Goal: Task Accomplishment & Management: Manage account settings

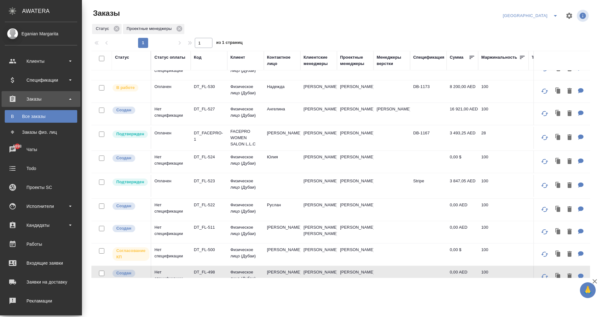
scroll to position [122, 0]
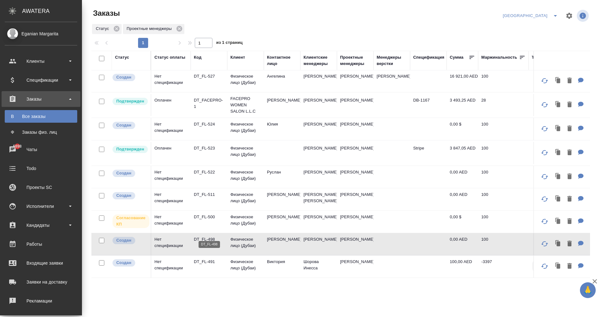
click at [196, 236] on p "DT_FL-498" at bounding box center [209, 239] width 30 height 6
click at [230, 258] on td "Физическое лицо (Дубаи)" at bounding box center [245, 266] width 37 height 22
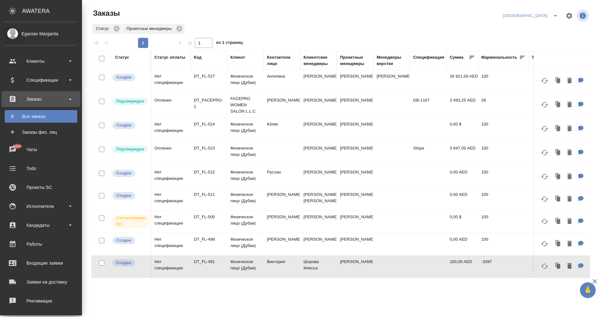
click at [230, 258] on td "Физическое лицо (Дубаи)" at bounding box center [245, 266] width 37 height 22
click at [206, 145] on p "DT_FL-523" at bounding box center [209, 148] width 30 height 6
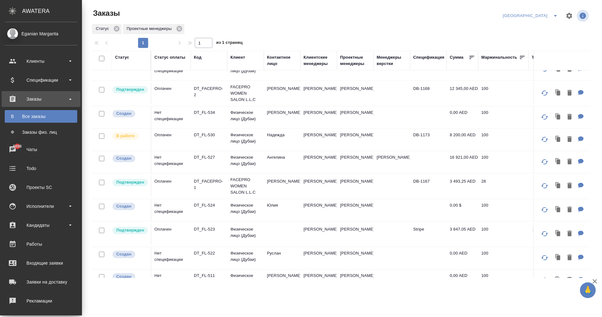
scroll to position [0, 0]
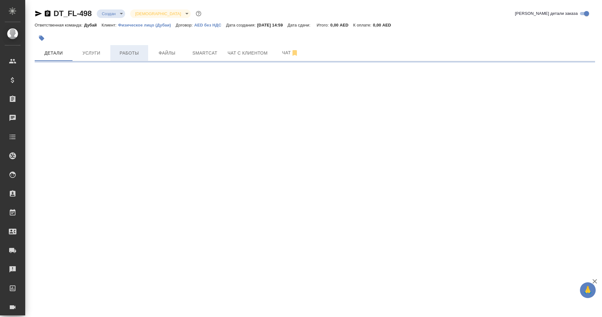
click at [128, 49] on span "Работы" at bounding box center [129, 53] width 30 height 8
select select "RU"
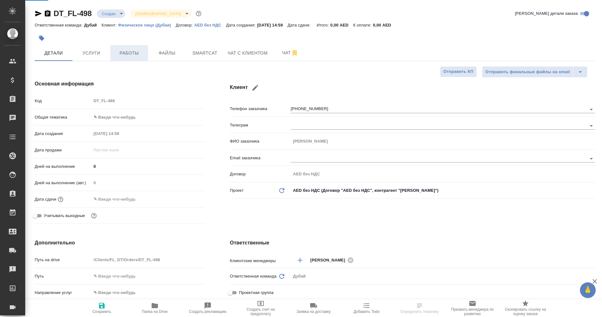
type textarea "x"
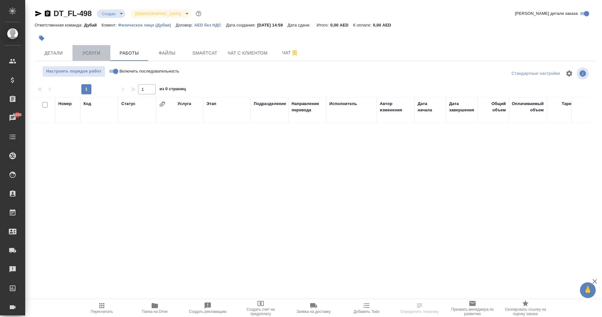
click at [99, 55] on span "Услуги" at bounding box center [91, 53] width 30 height 8
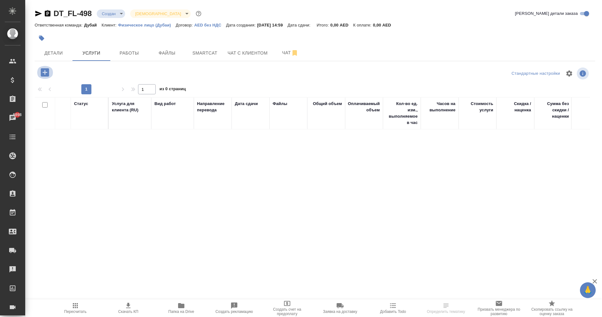
click at [47, 75] on icon "button" at bounding box center [45, 72] width 8 height 8
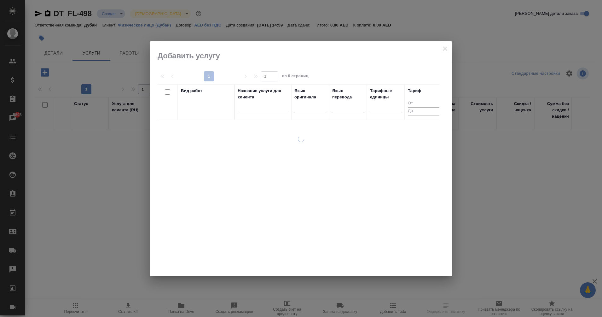
click at [261, 109] on input "text" at bounding box center [263, 108] width 50 height 8
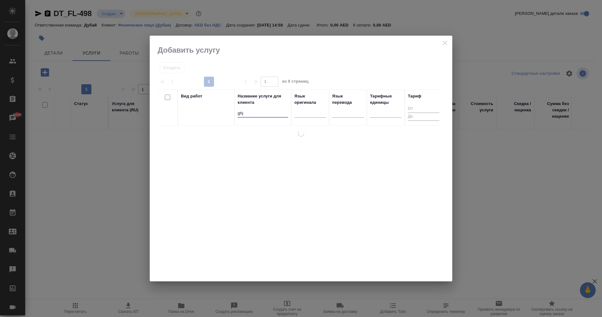
type input "ghja"
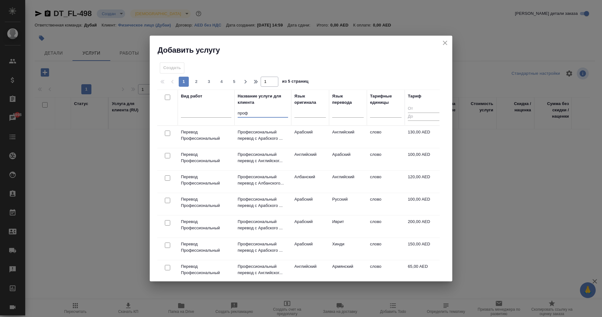
type input "проф"
click at [245, 113] on input "проф" at bounding box center [263, 113] width 50 height 8
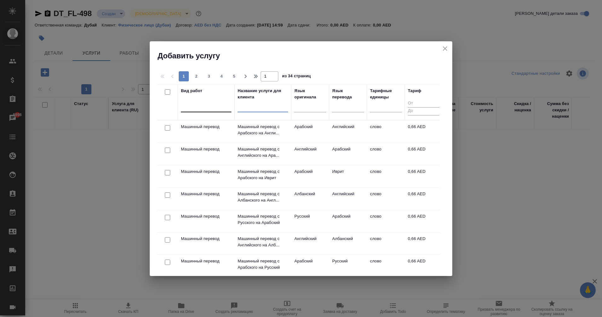
click at [218, 110] on div at bounding box center [206, 105] width 50 height 9
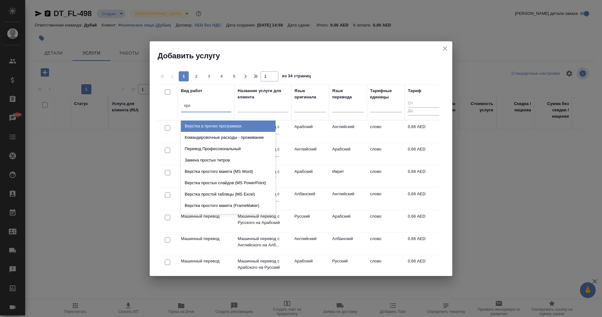
type input "проф"
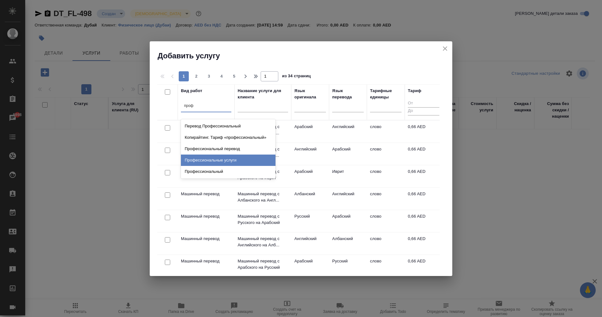
click at [241, 163] on div "Профессиональные услуги" at bounding box center [228, 159] width 95 height 11
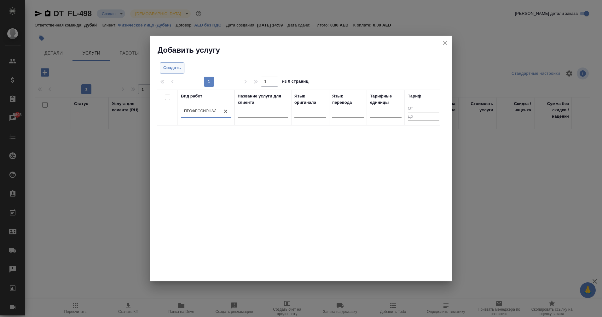
click at [171, 69] on span "Создать" at bounding box center [172, 67] width 18 height 7
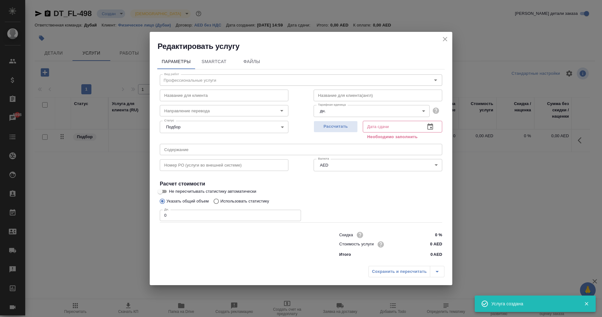
click at [388, 125] on input "text" at bounding box center [391, 126] width 57 height 11
click at [429, 129] on icon "button" at bounding box center [431, 127] width 8 height 8
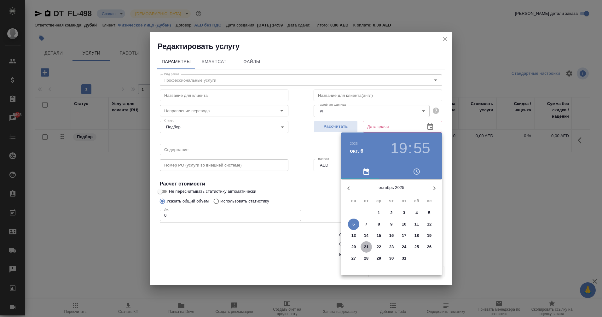
click at [369, 243] on button "21" at bounding box center [366, 246] width 11 height 11
type input "21.10.2025 19:55"
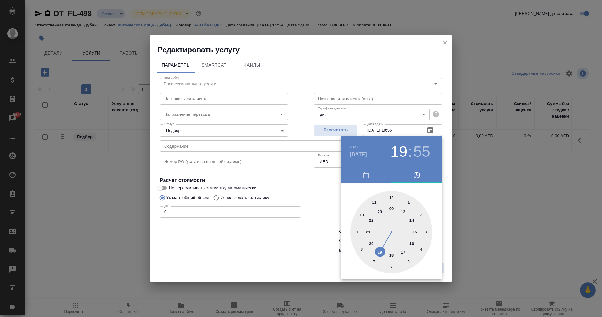
click at [298, 242] on div at bounding box center [301, 158] width 602 height 317
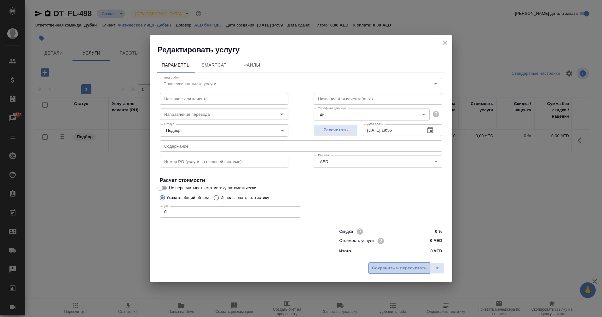
click at [387, 265] on span "Сохранить и пересчитать" at bounding box center [399, 268] width 55 height 7
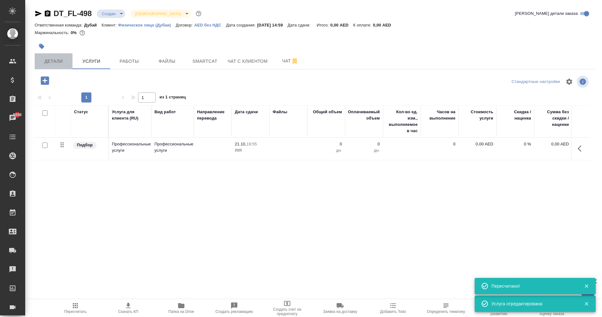
click at [49, 57] on button "Детали" at bounding box center [54, 61] width 38 height 16
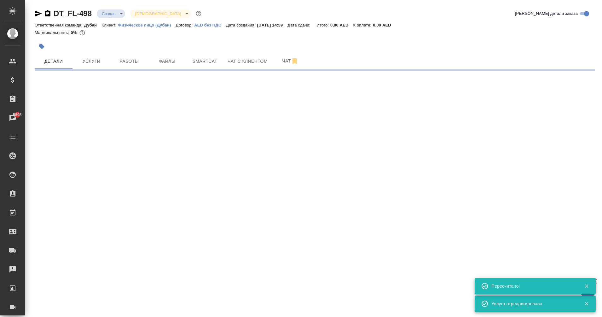
select select "RU"
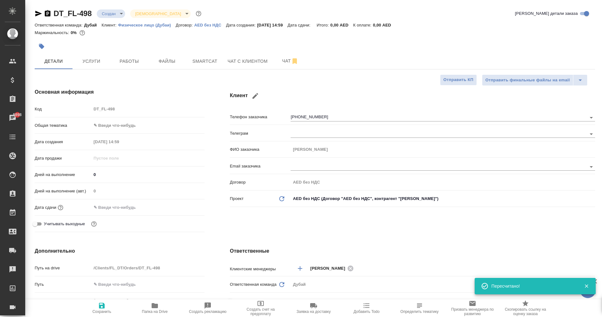
type textarea "x"
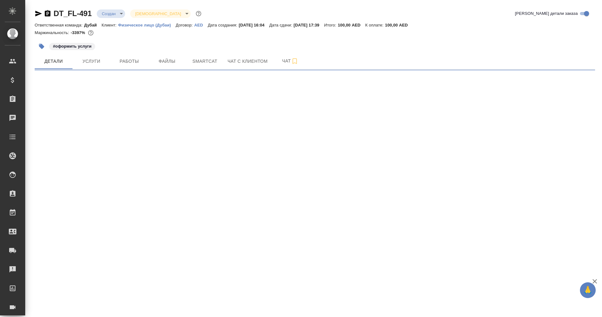
select select "RU"
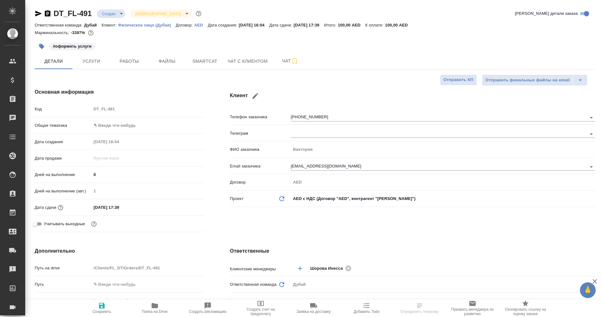
type textarea "x"
click at [97, 63] on span "Услуги" at bounding box center [91, 61] width 30 height 8
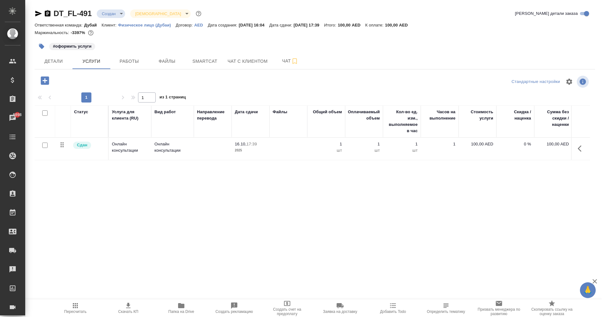
click at [38, 79] on button "button" at bounding box center [44, 80] width 17 height 13
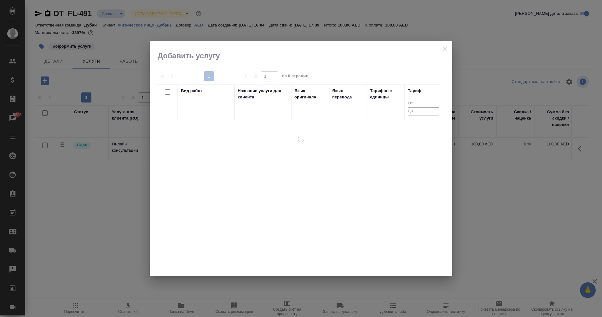
click at [235, 108] on th "Название услуги для клиента" at bounding box center [263, 102] width 57 height 36
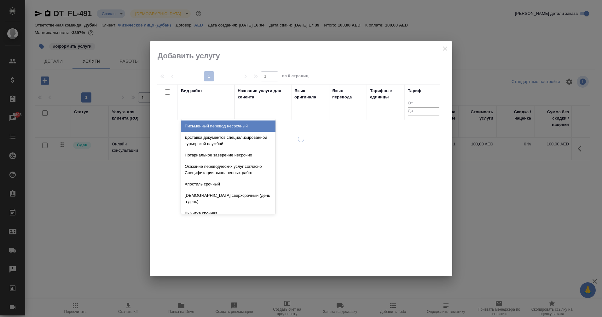
click at [214, 111] on div at bounding box center [206, 106] width 50 height 12
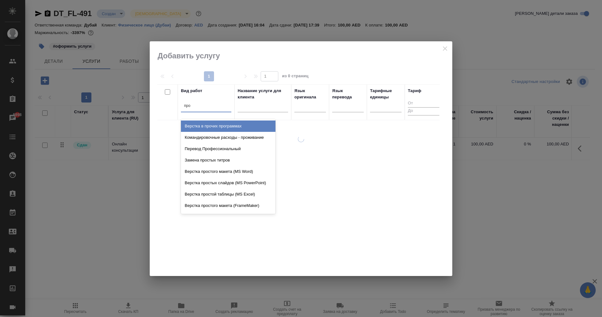
type input "проф"
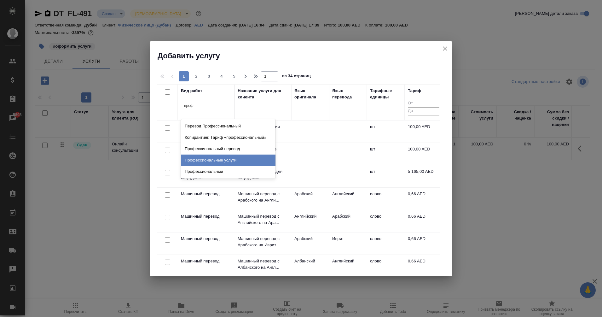
click at [235, 158] on div "Профессиональные услуги" at bounding box center [228, 159] width 95 height 11
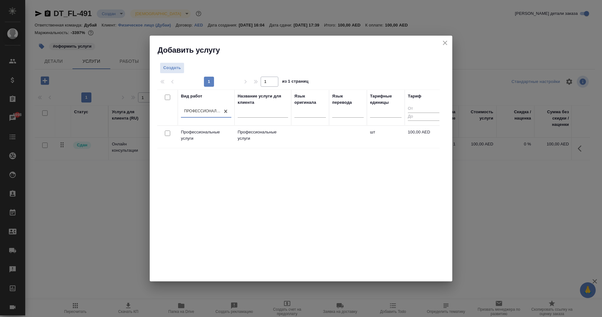
click at [256, 130] on p "Профессиональные услуги" at bounding box center [263, 135] width 50 height 13
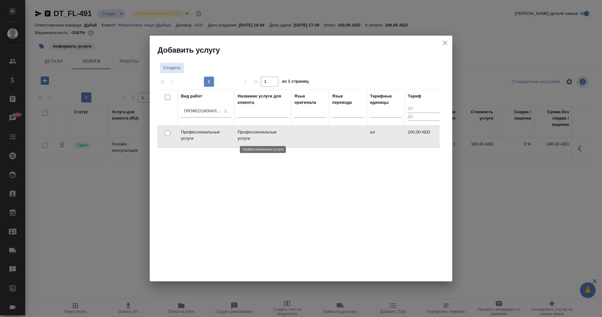
click at [256, 130] on p "Профессиональные услуги" at bounding box center [263, 135] width 50 height 13
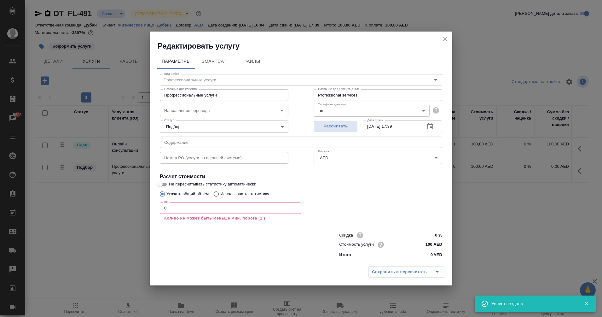
drag, startPoint x: 189, startPoint y: 207, endPoint x: 137, endPoint y: 211, distance: 53.1
click at [137, 211] on div "Редактировать услугу Параметры SmartCat Файлы Вид работ Профессиональные услуги…" at bounding box center [301, 158] width 602 height 317
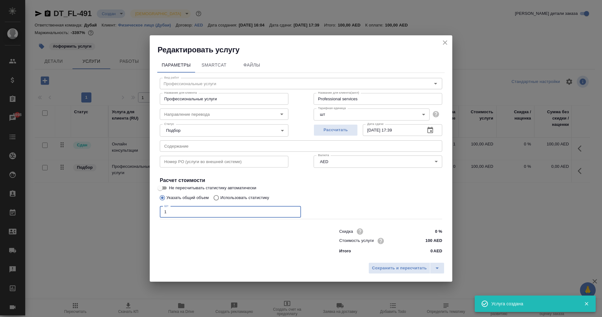
type input "1"
click at [429, 244] on input "100 AED" at bounding box center [431, 240] width 24 height 9
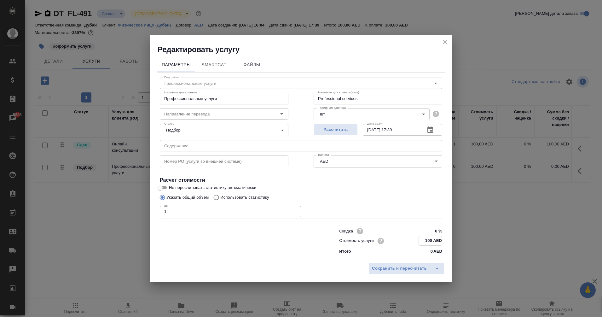
drag, startPoint x: 430, startPoint y: 237, endPoint x: 420, endPoint y: 239, distance: 10.2
click at [420, 239] on input "100 AED" at bounding box center [430, 240] width 23 height 9
type input "0 AED"
type input "9000 AED"
click at [415, 271] on span "Сохранить и пересчитать" at bounding box center [399, 268] width 55 height 7
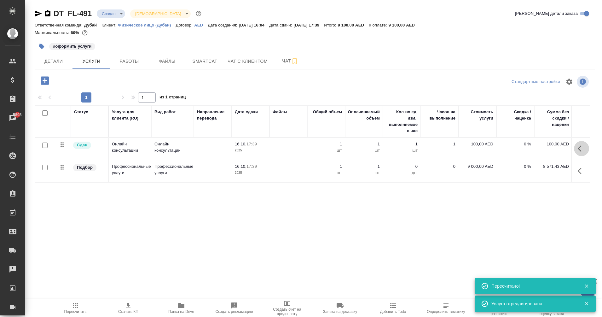
click at [584, 148] on icon "button" at bounding box center [582, 149] width 8 height 8
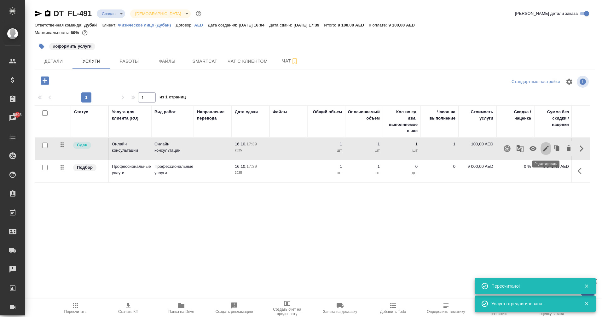
click at [548, 151] on icon "button" at bounding box center [546, 149] width 8 height 8
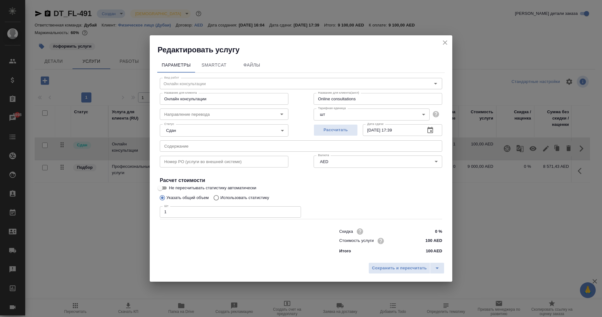
click at [430, 238] on input "100 AED" at bounding box center [431, 240] width 24 height 9
click at [430, 238] on input "100 AED" at bounding box center [430, 240] width 23 height 9
type input "44570 AED"
click at [409, 266] on span "Сохранить и пересчитать" at bounding box center [399, 268] width 55 height 7
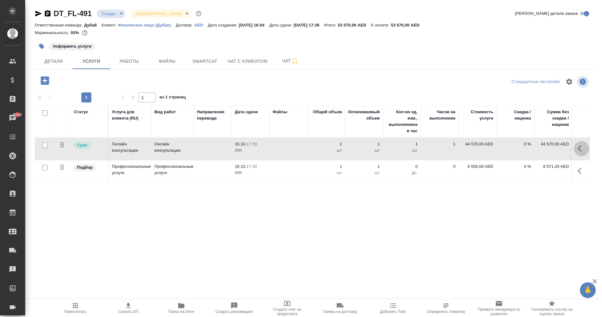
click at [580, 148] on icon "button" at bounding box center [582, 149] width 8 height 8
click at [576, 148] on button "button" at bounding box center [581, 148] width 15 height 15
click at [546, 148] on icon "button" at bounding box center [546, 149] width 6 height 6
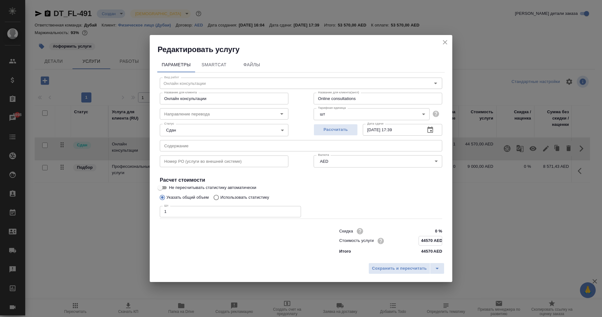
click at [425, 240] on input "44570 AED" at bounding box center [430, 240] width 23 height 9
type input "36570 AED"
click at [411, 269] on span "Сохранить и пересчитать" at bounding box center [399, 268] width 55 height 7
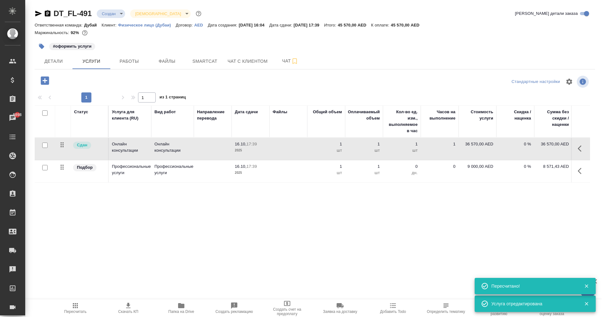
click at [580, 145] on icon "button" at bounding box center [582, 149] width 8 height 8
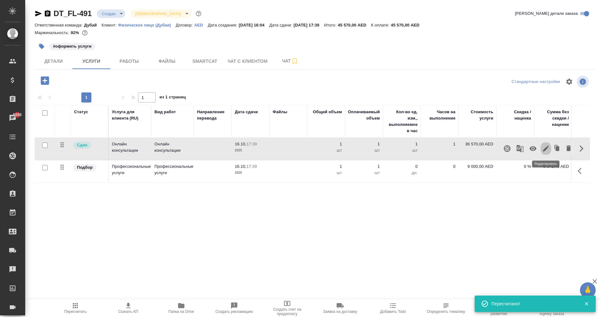
click at [546, 151] on icon "button" at bounding box center [546, 149] width 8 height 8
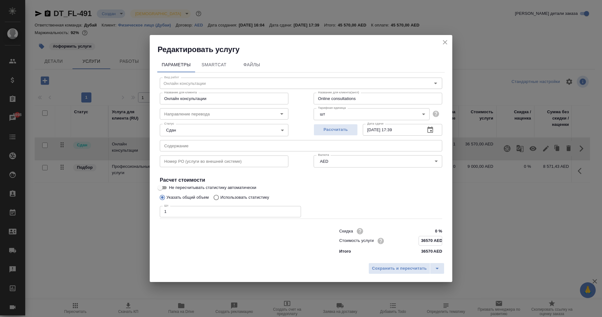
click at [425, 241] on input "36570 AED" at bounding box center [430, 240] width 23 height 9
type input "35570 AED"
click at [417, 264] on button "Сохранить и пересчитать" at bounding box center [400, 267] width 62 height 11
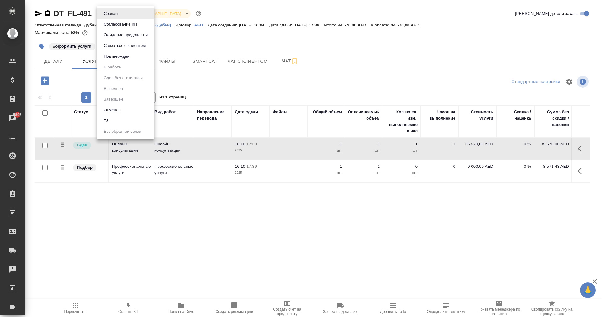
click at [118, 15] on body "🙏 .cls-1 fill:#fff; AWATERA Eganian Margarita Клиенты Спецификации Заказы 5898 …" at bounding box center [301, 158] width 602 height 317
click at [141, 52] on li "Подтвержден" at bounding box center [126, 56] width 58 height 11
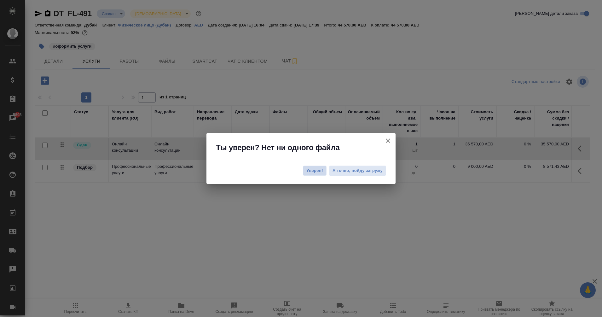
click at [312, 175] on button "Уверен!" at bounding box center [315, 171] width 24 height 10
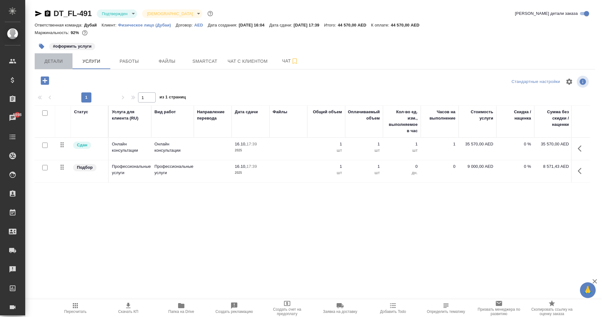
click at [53, 66] on button "Детали" at bounding box center [54, 61] width 38 height 16
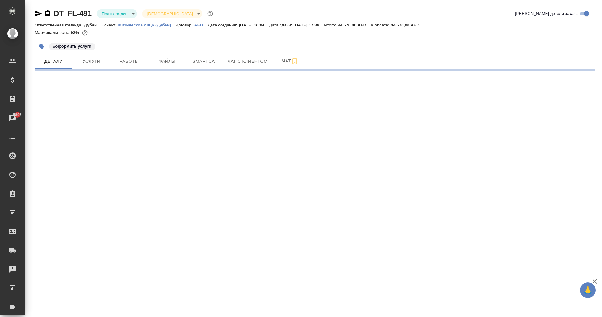
select select "RU"
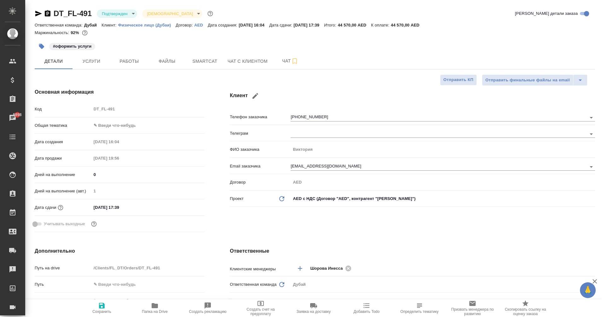
type textarea "x"
click at [125, 18] on div "DT_FL-491 Подтвержден confirmed Святая троица holyTrinity Кратко детали заказа" at bounding box center [315, 15] width 561 height 13
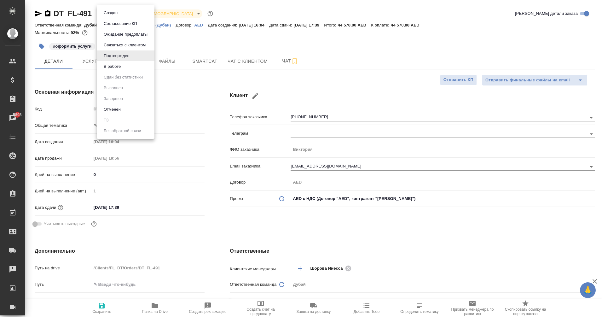
click at [126, 17] on body "🙏 .cls-1 fill:#fff; AWATERA Eganian Margarita Клиенты Спецификации Заказы 5898 …" at bounding box center [301, 158] width 602 height 317
click at [129, 66] on li "В работе" at bounding box center [126, 66] width 58 height 11
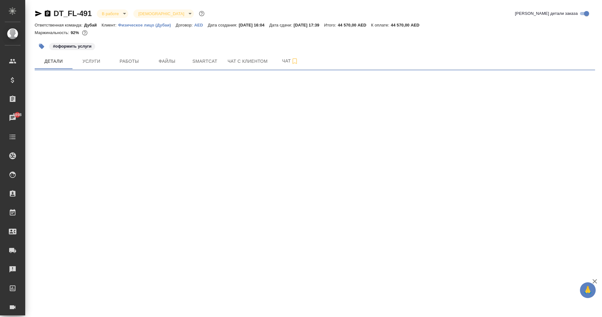
select select "RU"
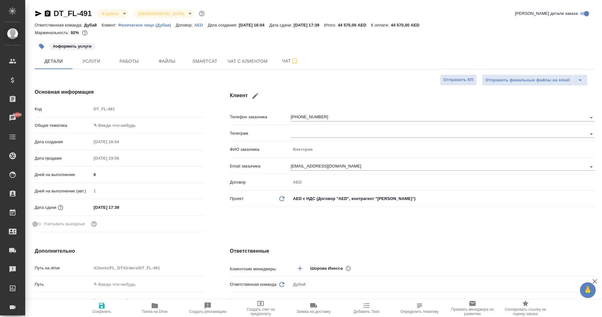
type textarea "x"
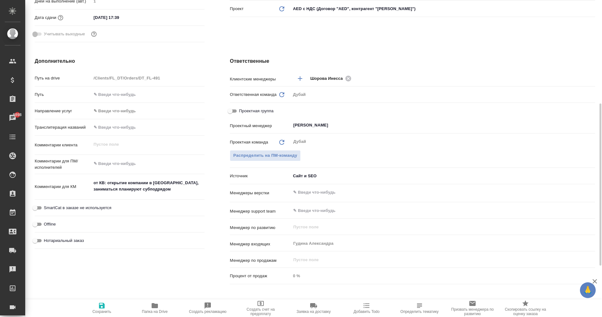
scroll to position [194, 0]
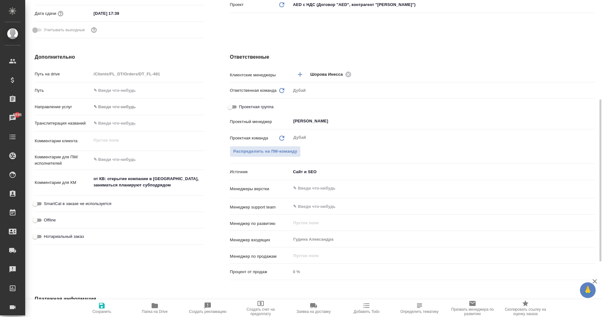
type textarea "x"
click at [160, 188] on textarea "от КВ: открытие компании в Дубае, заниматься планируют субподрядом" at bounding box center [147, 181] width 113 height 17
type textarea "от КВ: открытие компании в Дубае, заниматься планируют субподрядом"
type textarea "x"
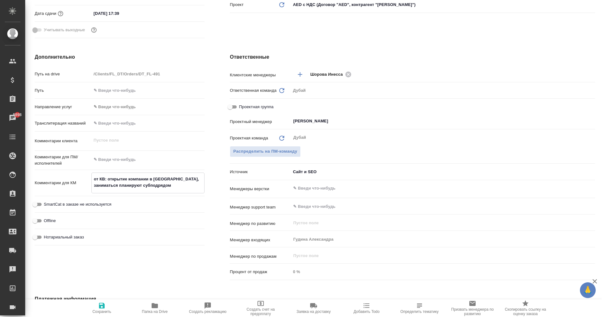
type textarea "x"
type textarea "от КВ: открытие компании в Дубае, заниматься планируют субподрядом"
type textarea "x"
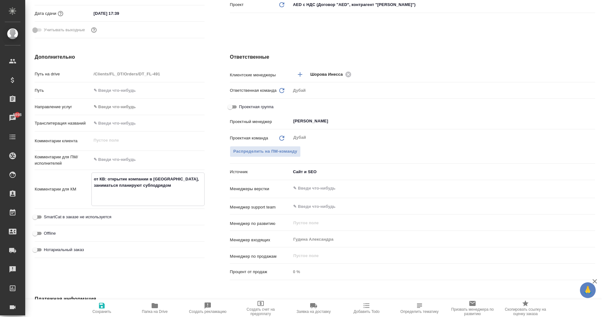
type textarea "от КВ: открытие компании в Дубае, заниматься планируют субподрядом 0"
type textarea "x"
type textarea "от КВ: открытие компании в Дубае, заниматься планируют субподрядом 06"
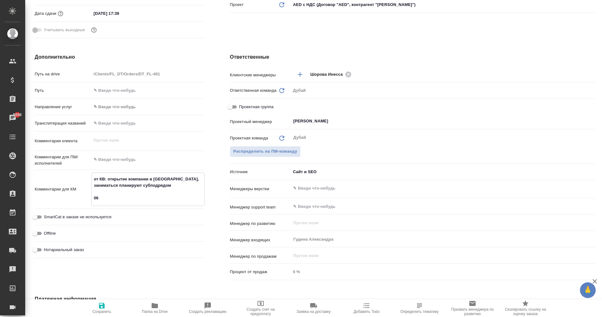
type textarea "x"
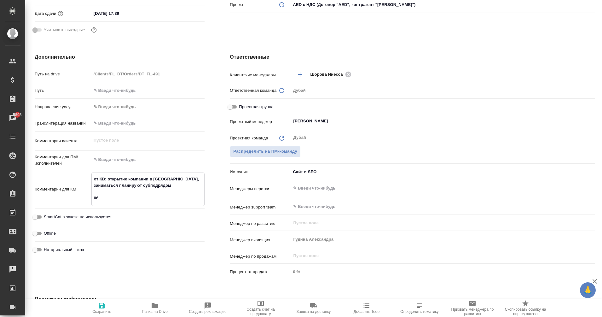
type textarea "от КВ: открытие компании в Дубае, заниматься планируют субподрядом 0"
type textarea "x"
type textarea "от КВ: открытие компании в Дубае, заниматься планируют субподрядом"
type textarea "x"
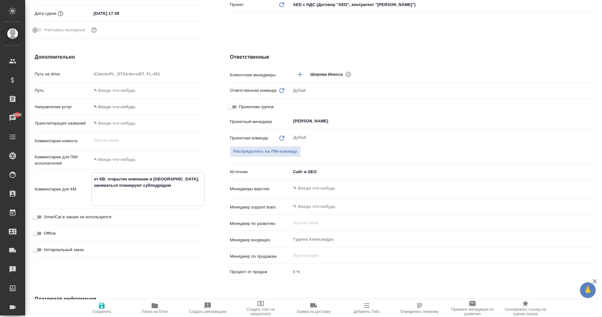
type textarea "x"
type textarea "от КВ: открытие компании в Дубае, заниматься планируют субподрядом"
type textarea "x"
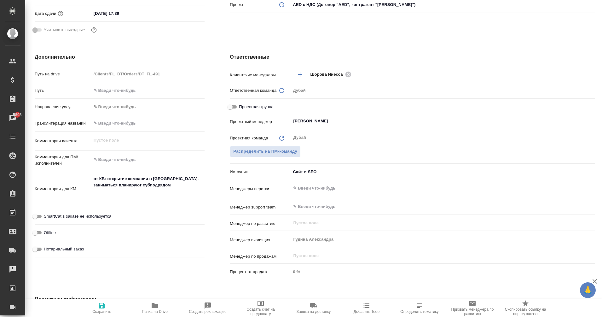
type textarea "x"
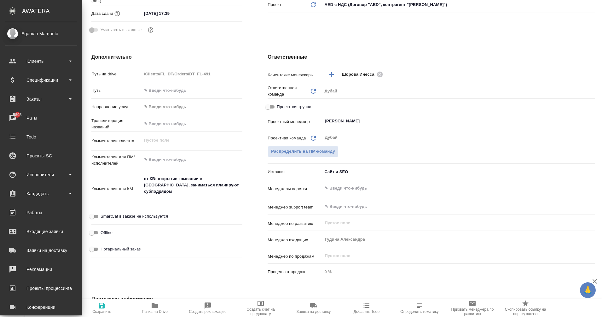
type textarea "x"
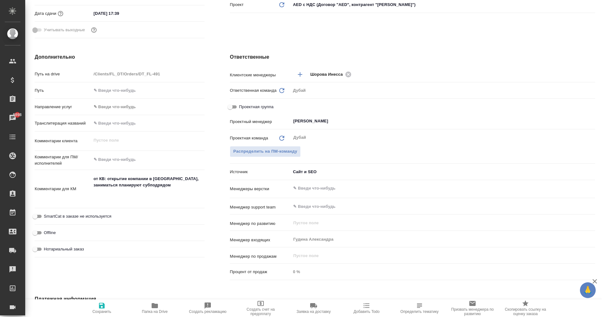
type textarea "x"
click at [99, 199] on textarea "от КВ: открытие компании в Дубае, заниматься планируют субподрядом" at bounding box center [147, 188] width 113 height 30
type textarea "x"
type textarea "от КВ: открытие компании в Дубае, заниматься планируют субподрядом 3"
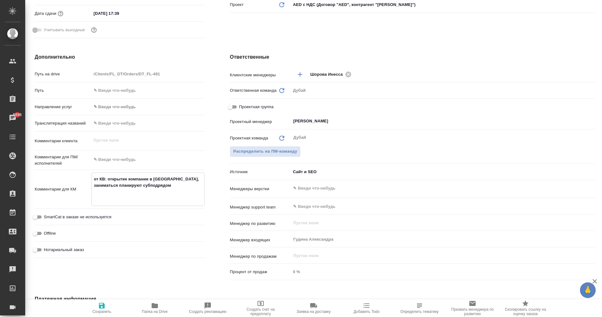
type textarea "x"
type textarea "от КВ: открытие компании в Дубае, заниматься планируют субподрядом 3."
type textarea "x"
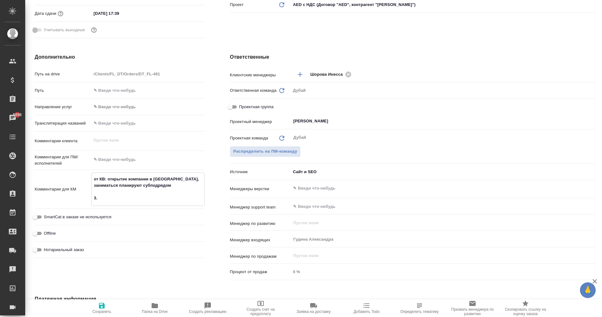
type textarea "x"
type textarea "от КВ: открытие компании в Дубае, заниматься планируют субподрядом 3.1"
type textarea "x"
type textarea "от КВ: открытие компании в Дубае, заниматься планируют субподрядом 3.10"
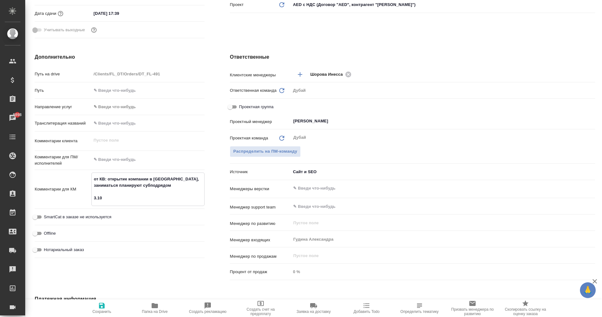
type textarea "x"
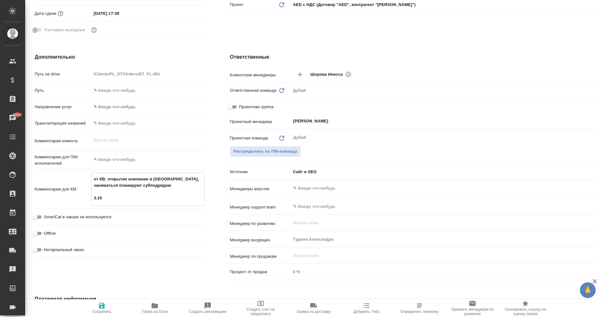
type textarea "от КВ: открытие компании в Дубае, заниматься планируют субподрядом 3.10"
type textarea "x"
type textarea "от КВ: открытие компании в Дубае, заниматься планируют субподрядом 3.10"
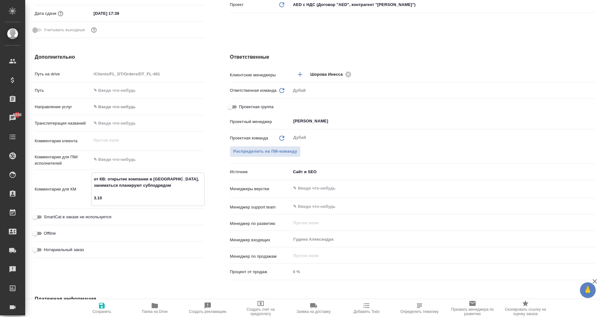
type textarea "x"
type textarea "от КВ: открытие компании в Дубае, заниматься планируют субподрядом 3.10 б"
type textarea "x"
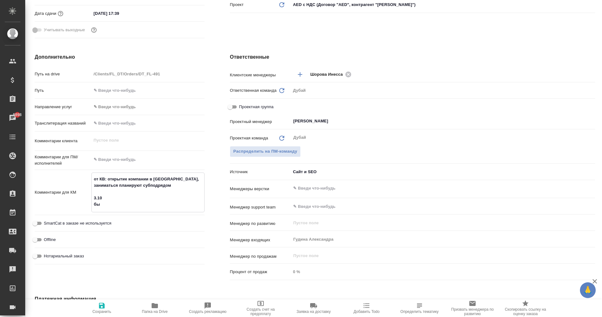
type textarea "от КВ: открытие компании в Дубае, заниматься планируют субподрядом 3.10 был"
type textarea "x"
type textarea "от КВ: открытие компании в Дубае, заниматься планируют субподрядом 3.10 был"
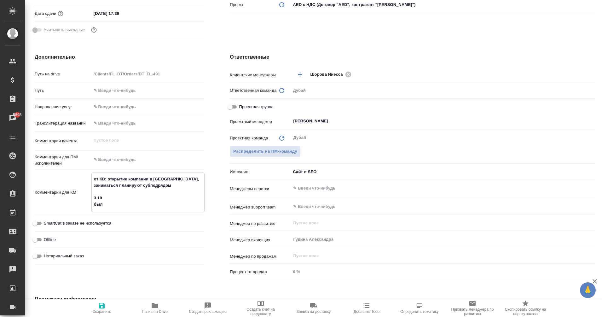
type textarea "x"
type textarea "от КВ: открытие компании в Дубае, заниматься планируют субподрядом 3.10 был сн"
type textarea "x"
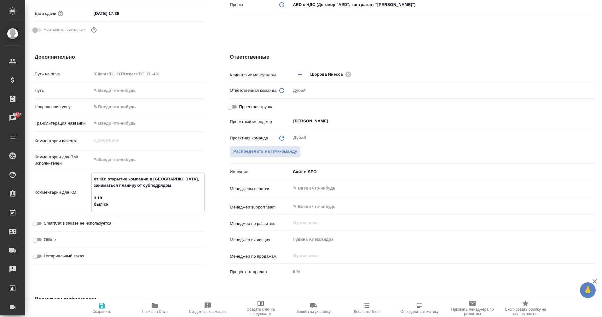
type textarea "x"
type textarea "от КВ: открытие компании в Дубае, заниматься планируют субподрядом 3.10 был сне"
type textarea "x"
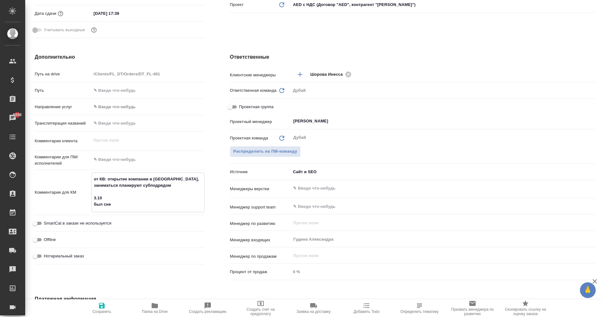
type textarea "x"
type textarea "от КВ: открытие компании в Дубае, заниматься планируют субподрядом 3.10 был снес"
type textarea "x"
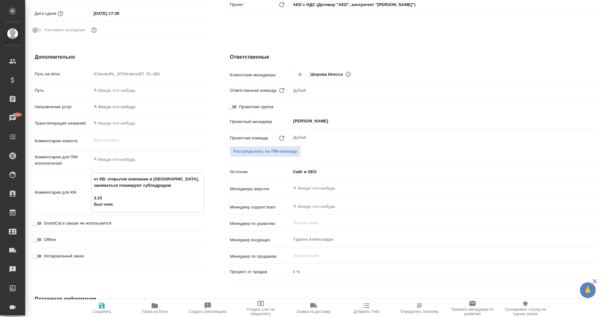
type textarea "от КВ: открытие компании в Дубае, заниматься планируют субподрядом 3.10 был сне…"
type textarea "x"
type textarea "от КВ: открытие компании в Дубае, заниматься планируют субподрядом 3.10 был сне…"
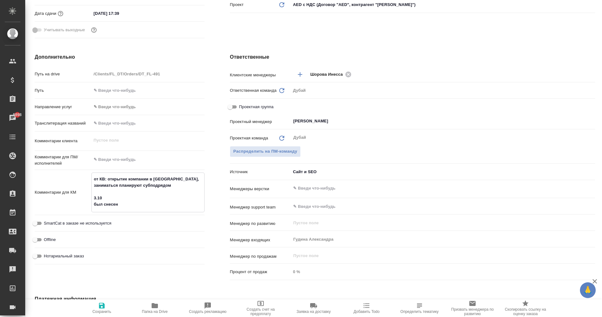
type textarea "x"
type textarea "от КВ: открытие компании в Дубае, заниматься планируют субподрядом 3.10 был сне…"
type textarea "x"
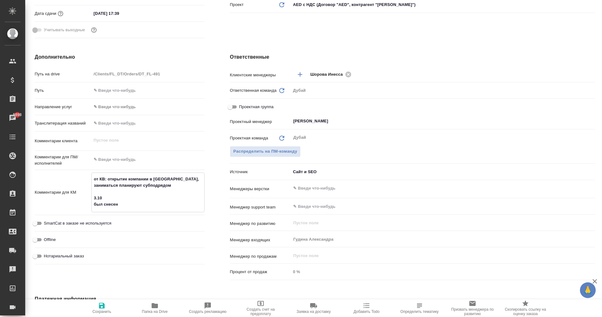
type textarea "x"
type textarea "от КВ: открытие компании в Дубае, заниматься планируют субподрядом 3.10 был сне…"
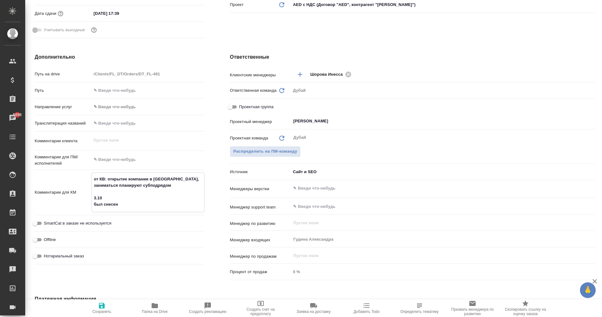
type textarea "x"
type textarea "от КВ: открытие компании в Дубае, заниматься планируют субподрядом 3.10 был сне…"
type textarea "x"
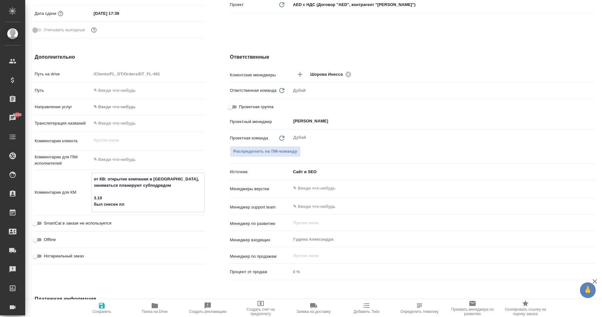
type textarea "x"
type textarea "от КВ: открытие компании в Дубае, заниматься планируют субподрядом 3.10 был сне…"
type textarea "x"
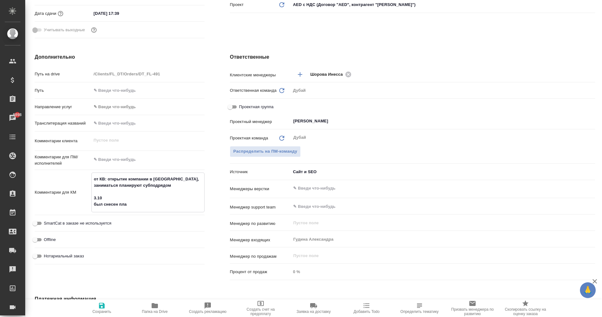
type textarea "x"
type textarea "от КВ: открытие компании в Дубае, заниматься планируют субподрядом 3.10 был сне…"
type textarea "x"
type textarea "от КВ: открытие компании в Дубае, заниматься планируют субподрядом 3.10 был сне…"
type textarea "x"
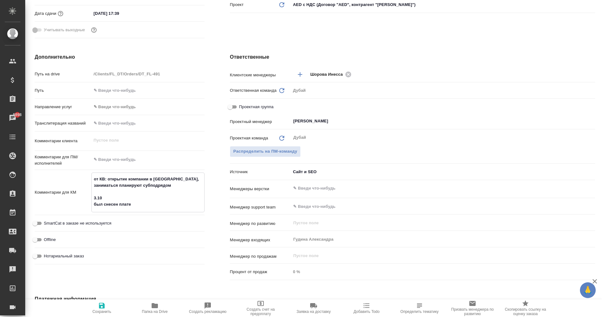
type textarea "x"
type textarea "от КВ: открытие компании в Дубае, заниматься планируют субподрядом 3.10 был сне…"
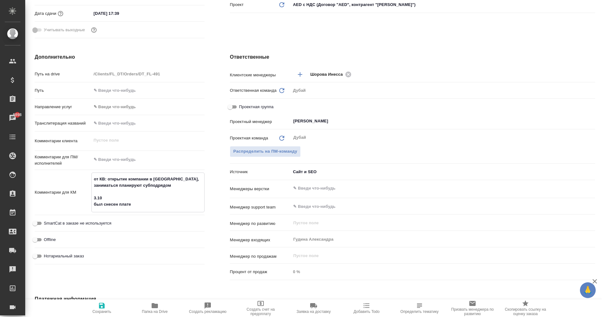
type textarea "x"
type textarea "от КВ: открытие компании в Дубае, заниматься планируют субподрядом 3.10 был сне…"
type textarea "x"
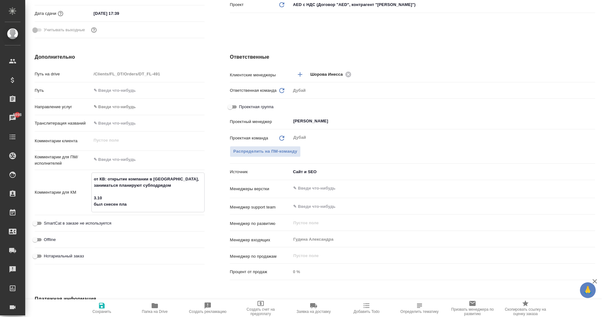
type textarea "от КВ: открытие компании в Дубае, заниматься планируют субподрядом 3.10 был сне…"
type textarea "x"
type textarea "от КВ: открытие компании в Дубае, заниматься планируют субподрядом 3.10 был сне…"
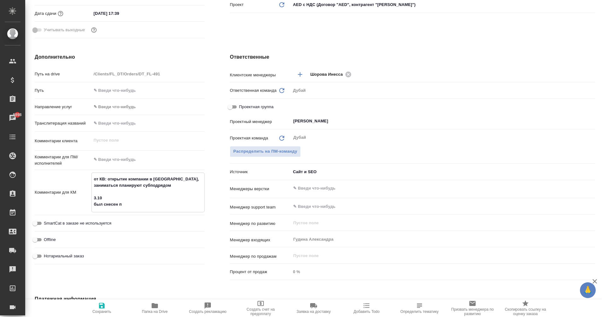
type textarea "x"
type textarea "от КВ: открытие компании в Дубае, заниматься планируют субподрядом 3.10 был сне…"
type textarea "x"
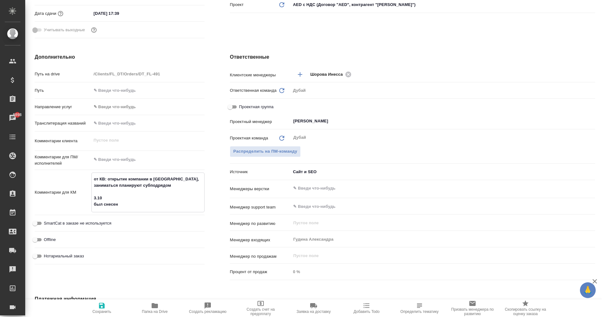
type textarea "x"
click at [102, 206] on textarea "от КВ: открытие компании в Дубае, заниматься планируют субподрядом 3.10 был сне…" at bounding box center [148, 192] width 113 height 36
type textarea "от КВ: открытие компании в Дубае, заниматься планируют субподрядом 3.10 была сн…"
type textarea "x"
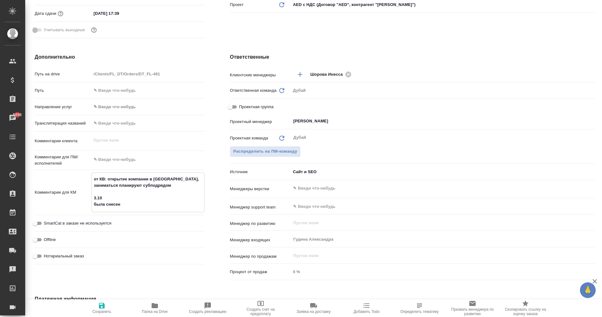
type textarea "x"
click at [125, 206] on textarea "от КВ: открытие компании в Дубае, заниматься планируют субподрядом 3.10 была сн…" at bounding box center [148, 192] width 113 height 36
type textarea "от КВ: открытие компании в Дубае, заниматься планируют субподрядом 3.10 была сн…"
type textarea "x"
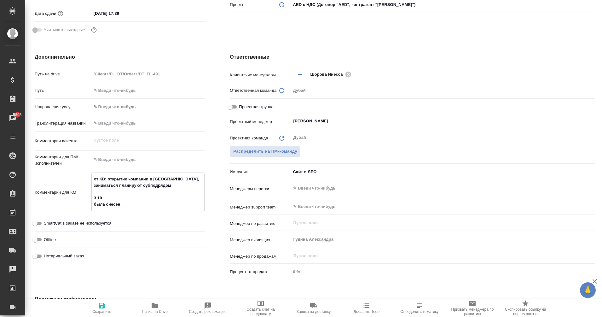
type textarea "x"
type textarea "от КВ: открытие компании в Дубае, заниматься планируют субподрядом 3.10 была сн…"
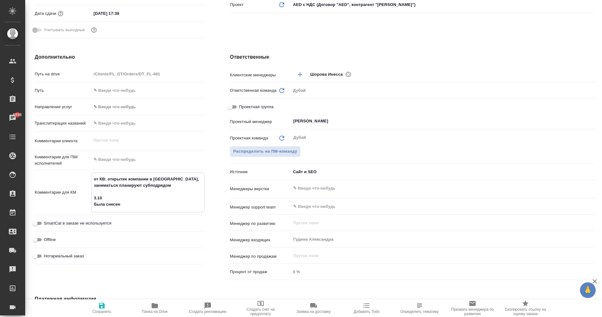
type textarea "x"
type textarea "от КВ: открытие компании в Дубае, заниматься планируют субподрядом 3.10 была сн…"
type textarea "x"
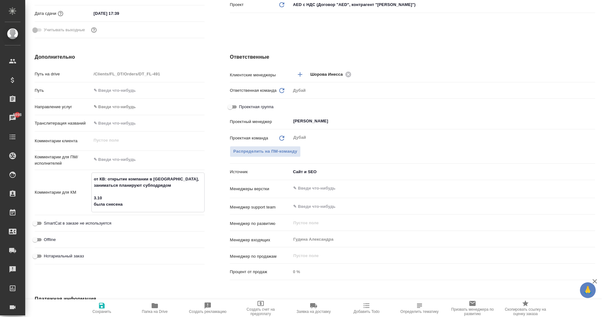
type textarea "от КВ: открытие компании в Дубае, заниматься планируют субподрядом 3.10 была сн…"
type textarea "x"
type textarea "от КВ: открытие компании в Дубае, заниматься планируют субподрядом 3.10 была сн…"
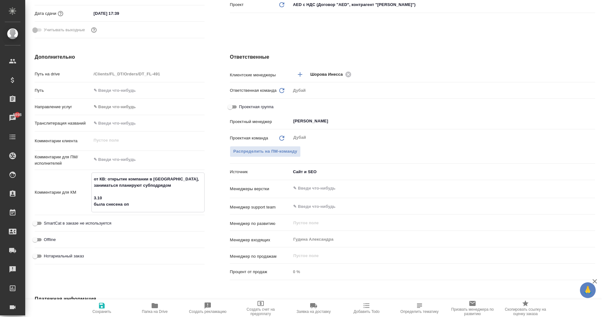
type textarea "x"
type textarea "от КВ: открытие компании в Дубае, заниматься планируют субподрядом 3.10 была сн…"
type textarea "x"
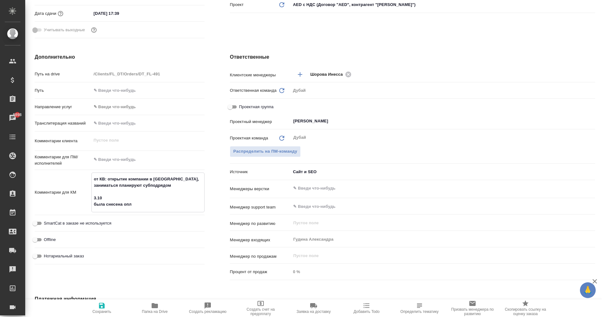
type textarea "x"
type textarea "от КВ: открытие компании в Дубае, заниматься планируют субподрядом 3.10 была сн…"
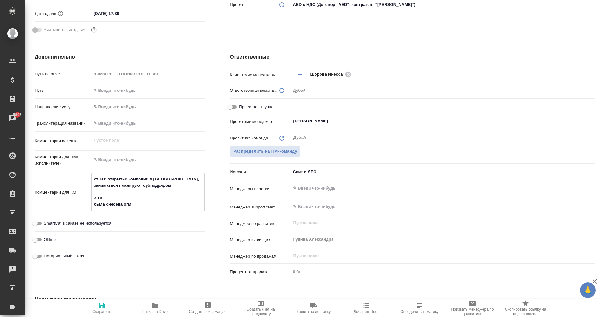
type textarea "x"
type textarea "от КВ: открытие компании в Дубае, заниматься планируют субподрядом 3.10 была сн…"
type textarea "x"
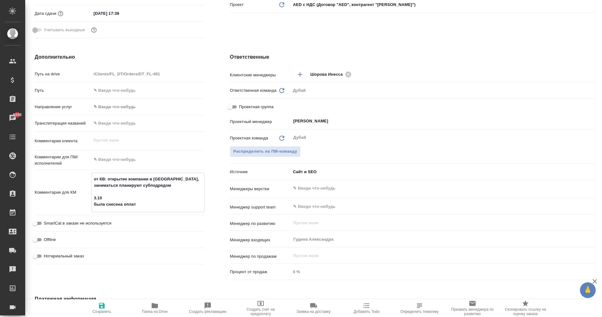
type textarea "x"
type textarea "от КВ: открытие компании в Дубае, заниматься планируют субподрядом 3.10 была сн…"
type textarea "x"
type textarea "от КВ: открытие компании в Дубае, заниматься планируют субподрядом 3.10 была сн…"
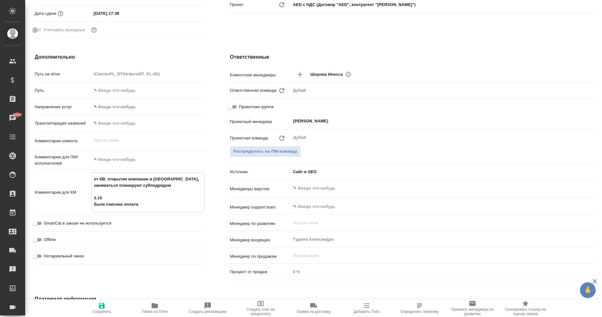
type textarea "x"
type textarea "от КВ: открытие компании в Дубае, заниматься планируют субподрядом 3.10 была сн…"
click at [105, 312] on span "Сохранить" at bounding box center [101, 311] width 19 height 4
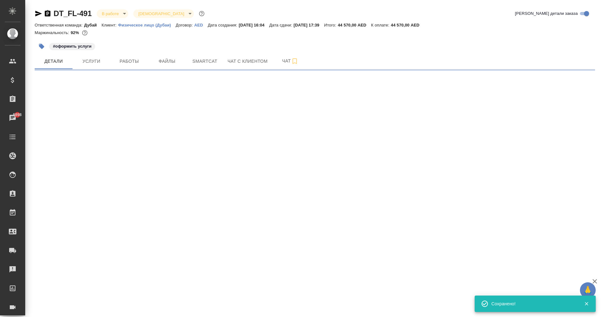
scroll to position [0, 0]
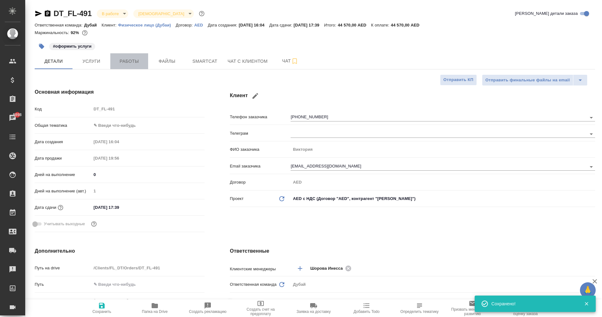
click at [137, 66] on button "Работы" at bounding box center [129, 61] width 38 height 16
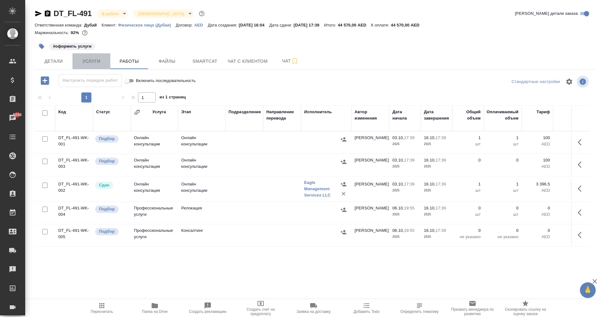
click at [86, 58] on span "Услуги" at bounding box center [91, 61] width 30 height 8
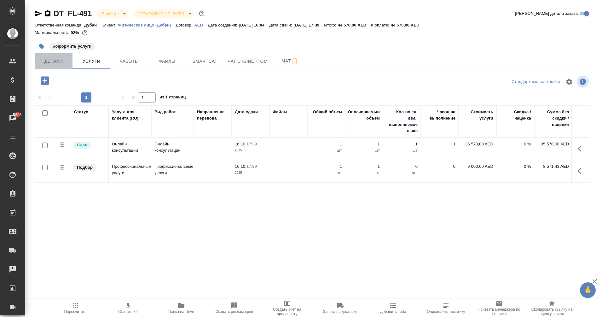
click at [57, 66] on button "Детали" at bounding box center [54, 61] width 38 height 16
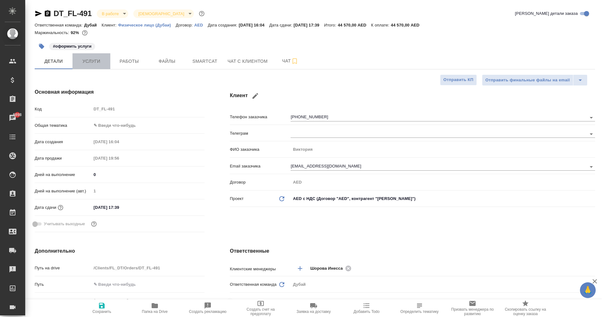
click at [97, 61] on span "Услуги" at bounding box center [91, 61] width 30 height 8
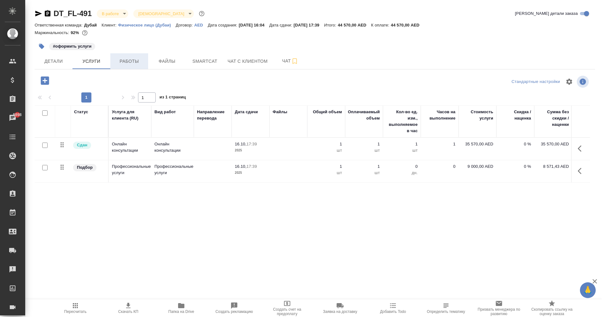
click at [142, 64] on span "Работы" at bounding box center [129, 61] width 30 height 8
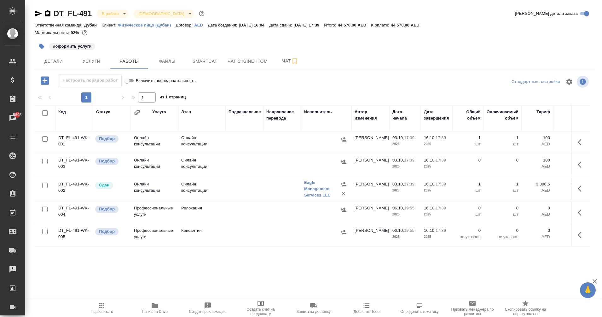
click at [46, 13] on icon "button" at bounding box center [48, 13] width 6 height 6
click at [35, 14] on icon "button" at bounding box center [39, 14] width 8 height 8
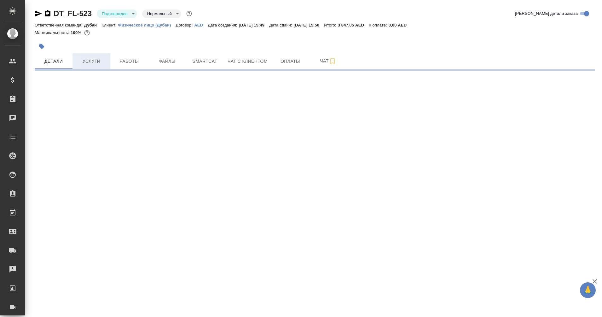
select select "RU"
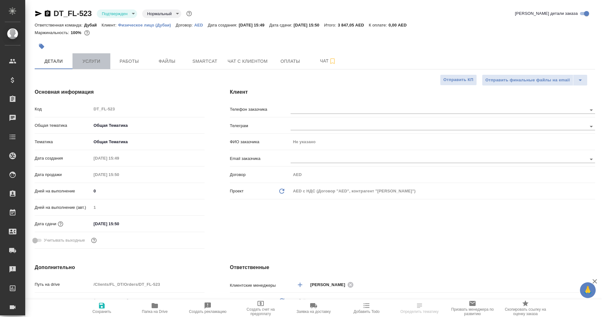
click at [98, 66] on button "Услуги" at bounding box center [92, 61] width 38 height 16
type textarea "x"
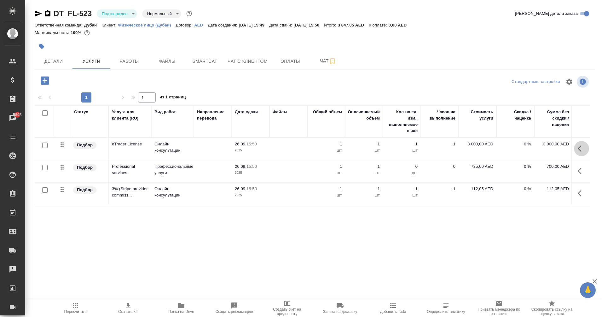
click at [579, 148] on icon "button" at bounding box center [580, 148] width 4 height 6
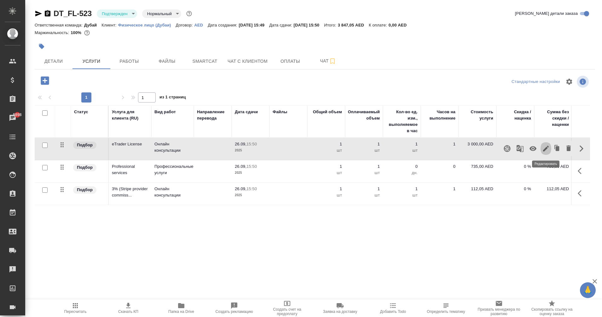
click at [549, 148] on icon "button" at bounding box center [546, 149] width 8 height 8
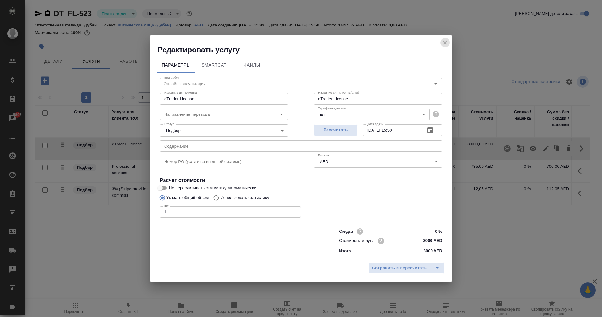
click at [443, 43] on icon "close" at bounding box center [445, 43] width 8 height 8
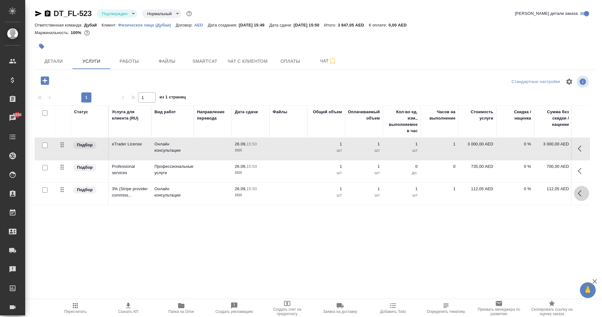
click at [581, 195] on icon "button" at bounding box center [582, 193] width 8 height 8
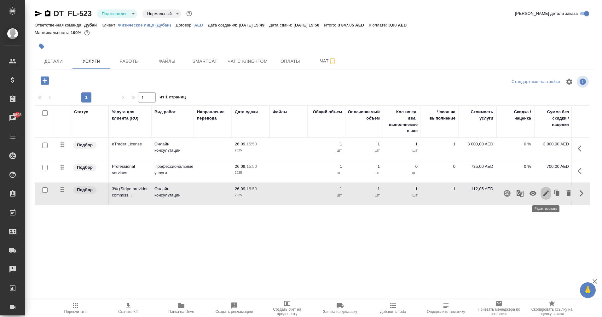
click at [548, 192] on icon "button" at bounding box center [546, 193] width 6 height 6
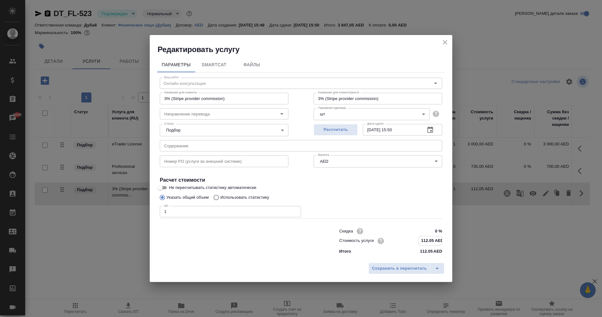
click at [434, 239] on input "112.05 AED" at bounding box center [430, 240] width 23 height 9
click at [427, 241] on input "112.00 AED" at bounding box center [430, 240] width 23 height 9
type input "105.00 AED"
click at [415, 266] on span "Сохранить и пересчитать" at bounding box center [399, 268] width 55 height 7
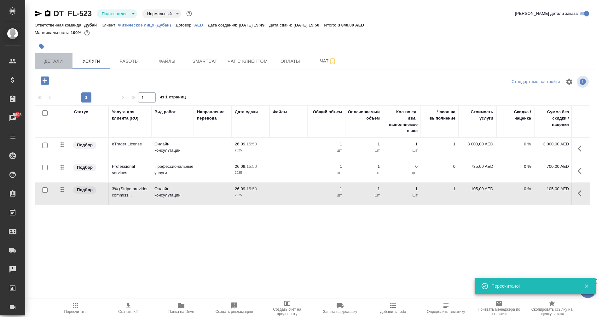
click at [67, 60] on span "Детали" at bounding box center [53, 61] width 30 height 8
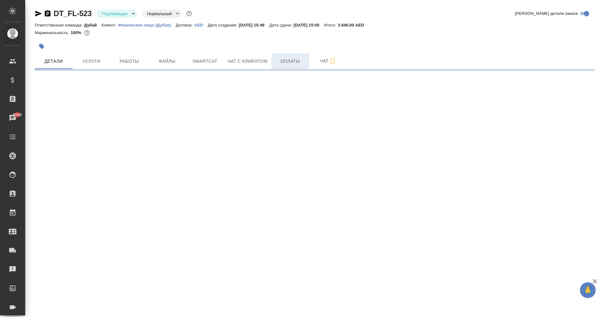
select select "RU"
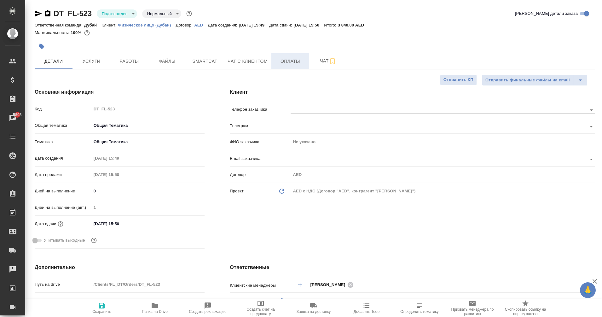
type textarea "x"
click at [290, 62] on span "Оплаты" at bounding box center [290, 61] width 30 height 8
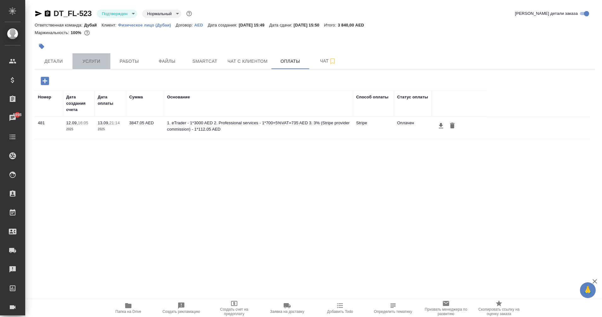
click at [90, 62] on span "Услуги" at bounding box center [91, 61] width 30 height 8
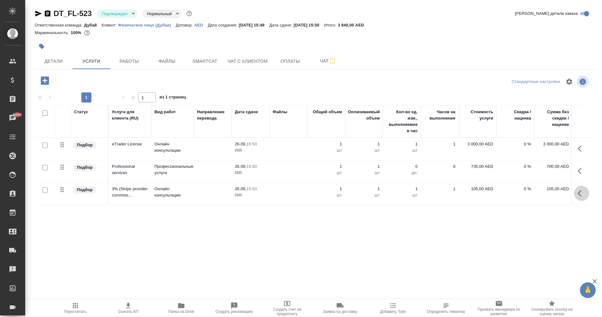
click at [578, 192] on icon "button" at bounding box center [582, 193] width 8 height 8
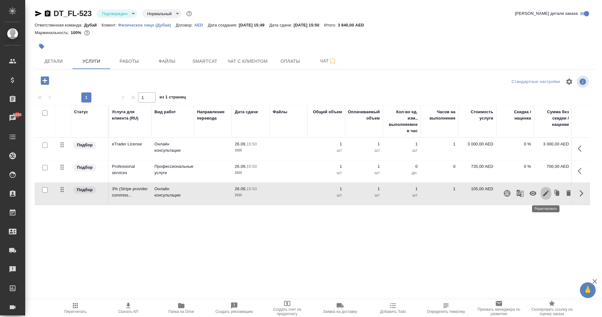
click at [548, 191] on icon "button" at bounding box center [546, 193] width 6 height 6
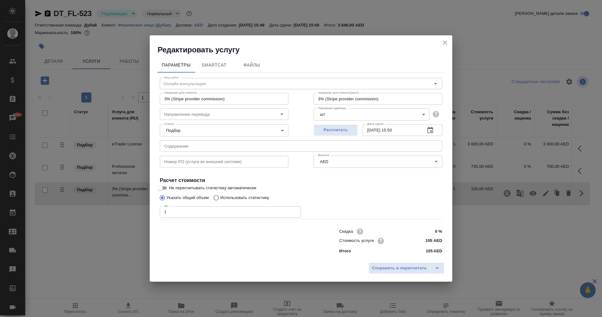
click at [432, 241] on input "105 AED" at bounding box center [431, 240] width 24 height 9
type input "112.05 AED"
click at [401, 268] on span "Сохранить и пересчитать" at bounding box center [399, 268] width 55 height 7
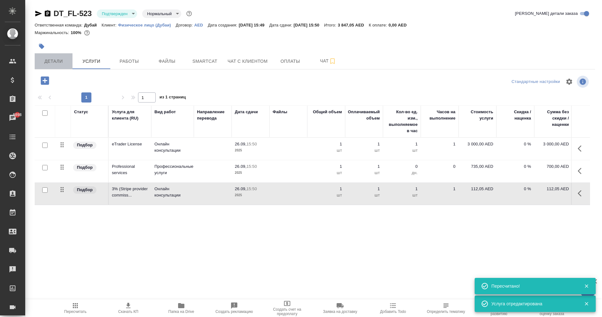
click at [47, 59] on span "Детали" at bounding box center [53, 61] width 30 height 8
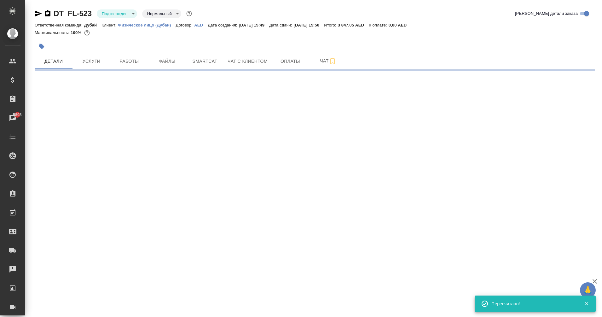
select select "RU"
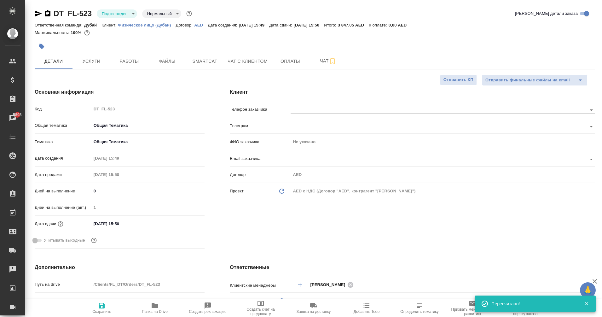
type textarea "x"
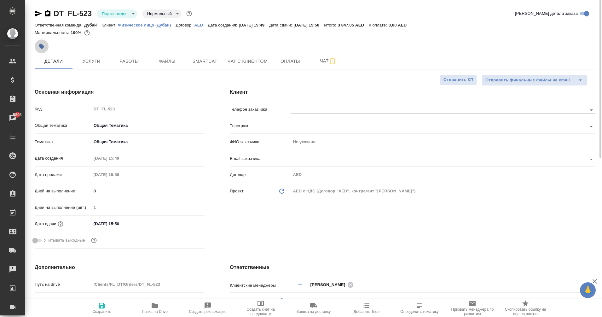
click at [41, 47] on icon "button" at bounding box center [41, 46] width 5 height 5
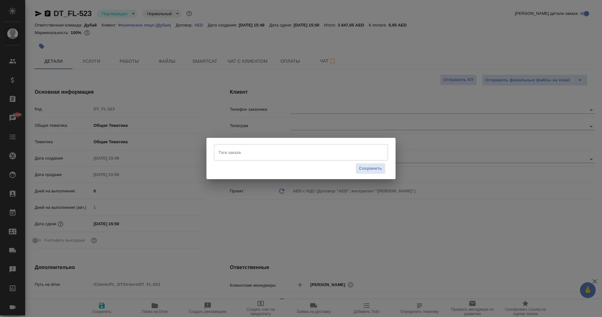
click at [234, 152] on input "Тэги заказа" at bounding box center [295, 152] width 156 height 11
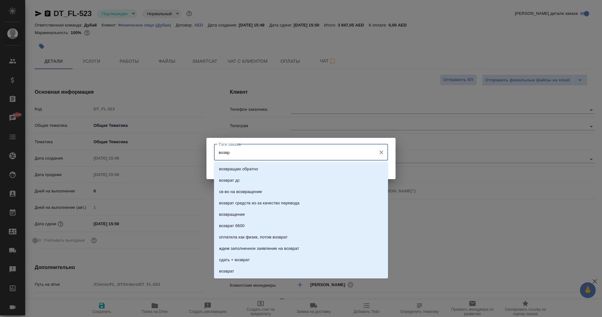
type input "возвра"
click at [233, 267] on li "возврат" at bounding box center [301, 270] width 174 height 11
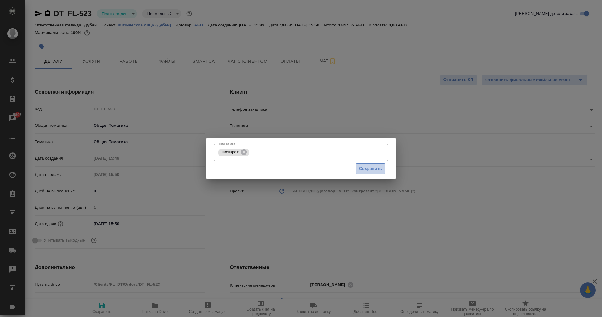
click at [372, 165] on button "Сохранить" at bounding box center [371, 168] width 30 height 11
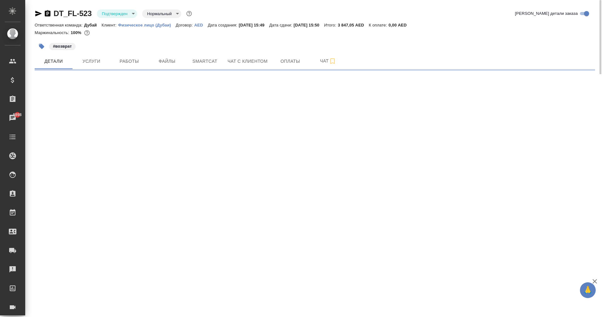
select select "RU"
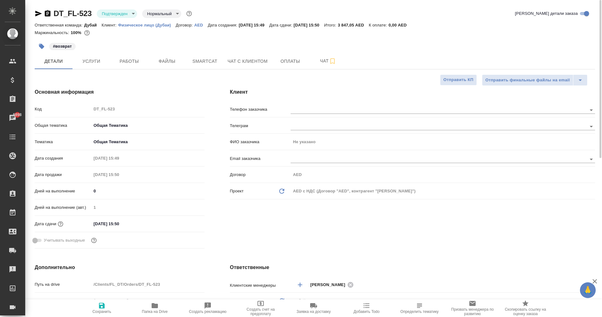
type textarea "x"
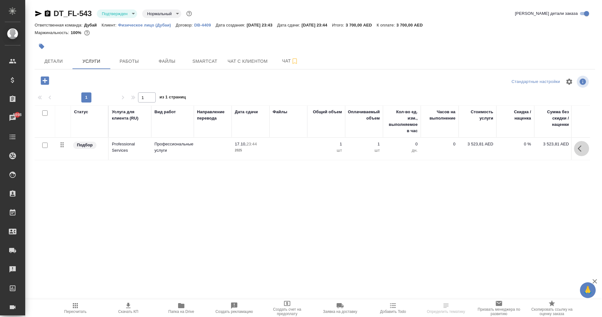
click at [578, 150] on icon "button" at bounding box center [582, 149] width 8 height 8
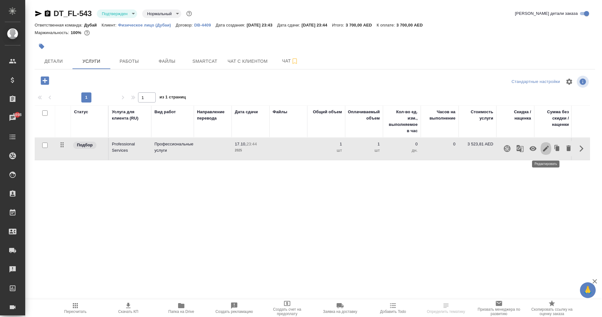
click at [546, 148] on icon "button" at bounding box center [546, 149] width 6 height 6
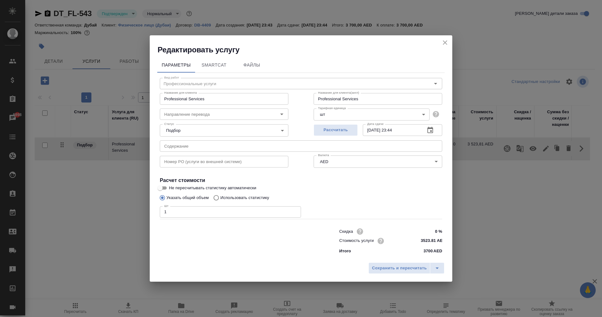
click at [429, 249] on p "3700" at bounding box center [428, 251] width 9 height 6
click at [424, 239] on input "3523.81 AED" at bounding box center [430, 240] width 23 height 9
type input "3483.81 AED"
click at [411, 269] on span "Сохранить и пересчитать" at bounding box center [399, 268] width 55 height 7
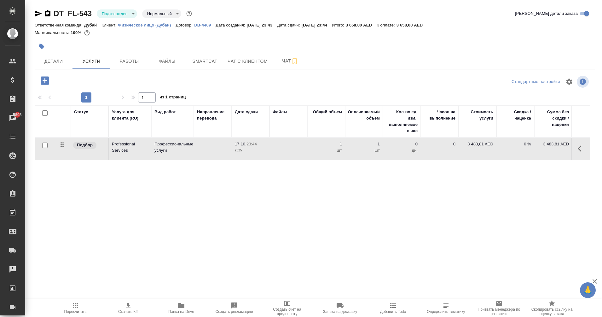
click at [581, 149] on icon "button" at bounding box center [582, 149] width 8 height 8
click at [545, 149] on icon "button" at bounding box center [546, 149] width 6 height 6
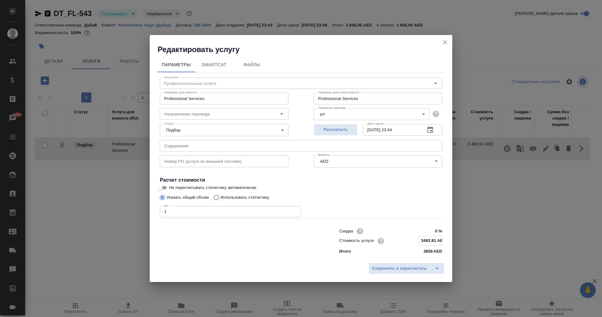
click at [430, 241] on input "3483.81 AED" at bounding box center [430, 240] width 23 height 9
type input "3485.81 AED"
click at [415, 269] on span "Сохранить и пересчитать" at bounding box center [399, 268] width 55 height 7
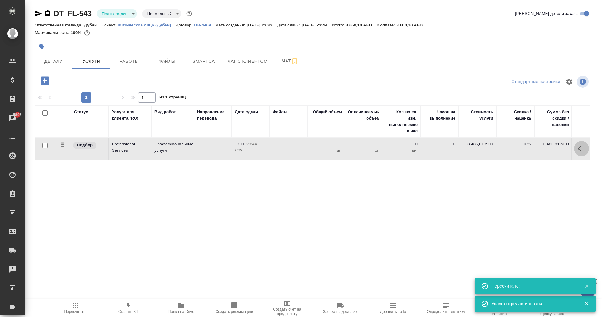
click at [585, 150] on button "button" at bounding box center [581, 148] width 15 height 15
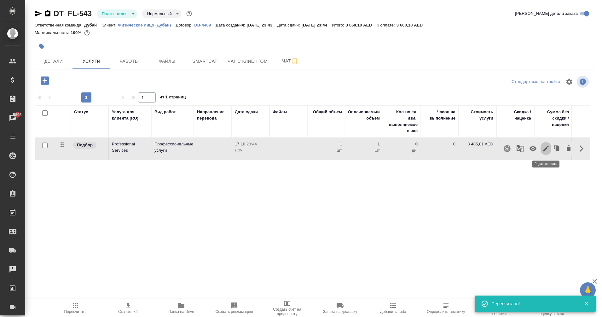
click at [548, 150] on icon "button" at bounding box center [546, 149] width 8 height 8
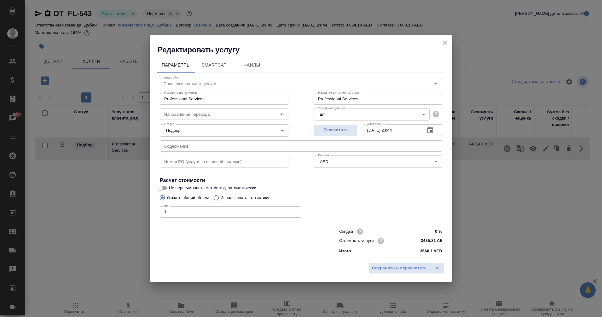
click at [435, 241] on input "3485.81 AED" at bounding box center [431, 240] width 24 height 9
type input "3485 AED"
click at [410, 265] on span "Сохранить и пересчитать" at bounding box center [399, 268] width 55 height 7
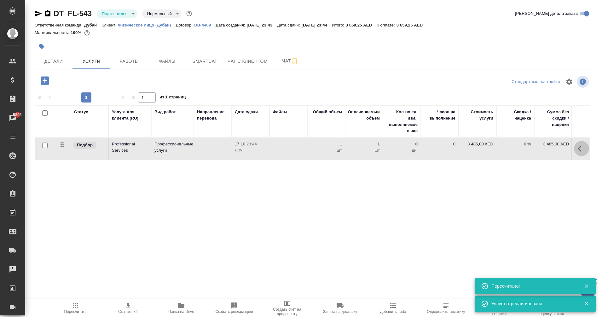
click at [579, 154] on button "button" at bounding box center [581, 148] width 15 height 15
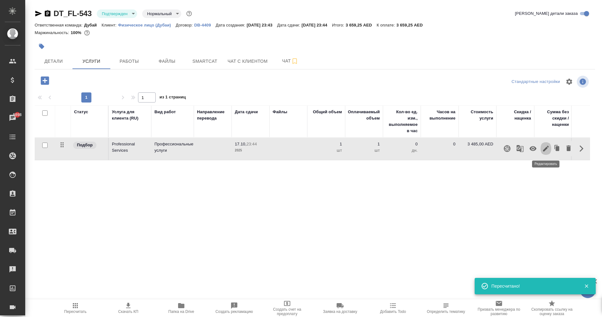
click at [549, 149] on icon "button" at bounding box center [546, 149] width 8 height 8
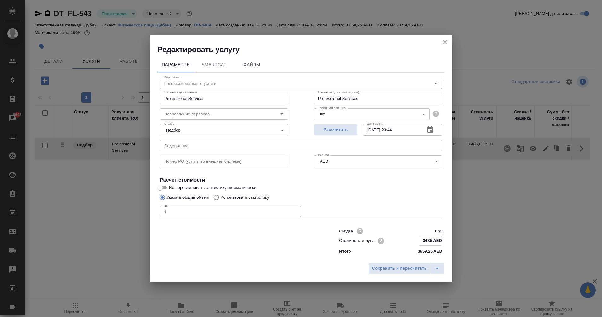
click at [431, 240] on input "3485 AED" at bounding box center [430, 240] width 23 height 9
click at [432, 240] on input "3485 AED" at bounding box center [430, 240] width 23 height 9
click at [432, 239] on input "348575 AED" at bounding box center [430, 240] width 23 height 9
type input "3485.75 AED"
click at [412, 265] on span "Сохранить и пересчитать" at bounding box center [399, 268] width 55 height 7
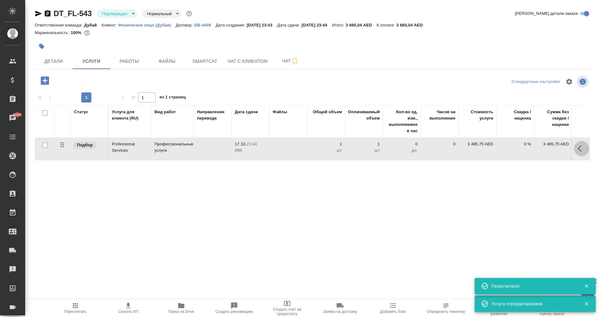
click at [585, 152] on icon "button" at bounding box center [582, 149] width 8 height 8
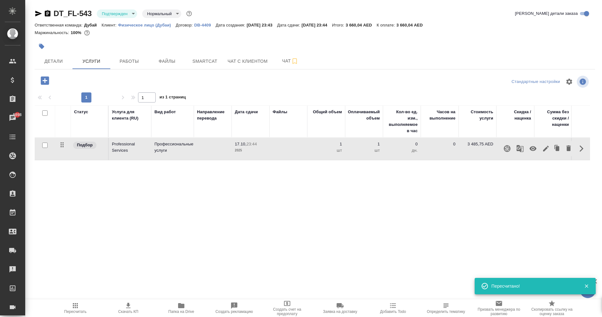
click at [270, 211] on div "Статус Услуга для клиента (RU) Вид работ Направление перевода Дата сдачи Файлы …" at bounding box center [312, 173] width 555 height 136
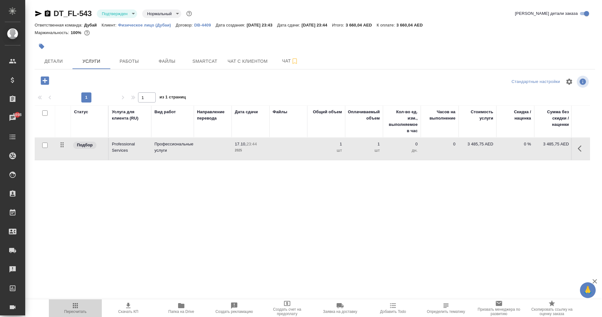
click at [81, 307] on span "Пересчитать" at bounding box center [75, 308] width 45 height 12
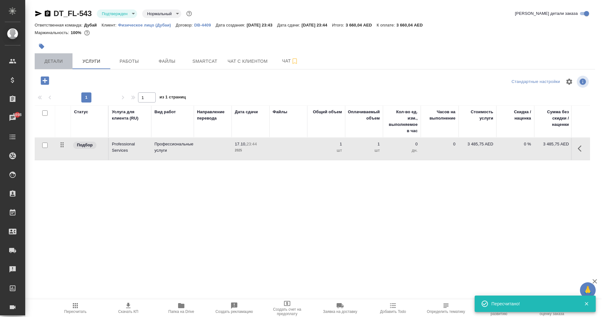
click at [55, 63] on span "Детали" at bounding box center [53, 61] width 30 height 8
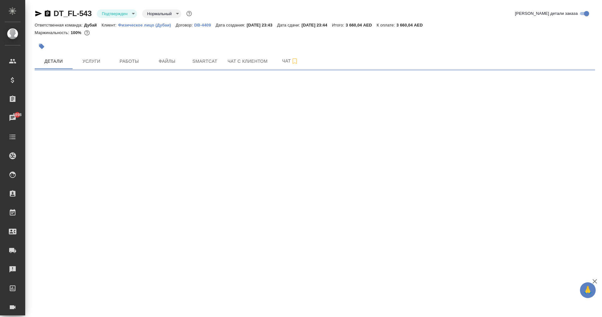
select select "RU"
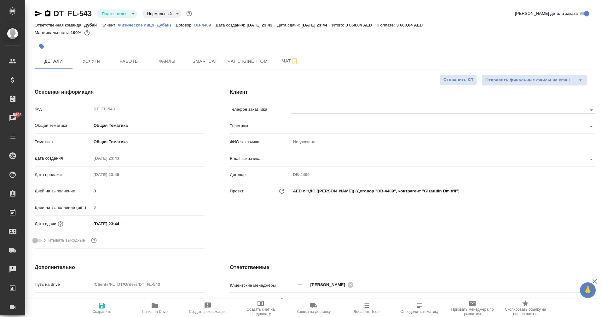
type textarea "x"
click at [244, 55] on button "Чат с клиентом" at bounding box center [248, 61] width 48 height 16
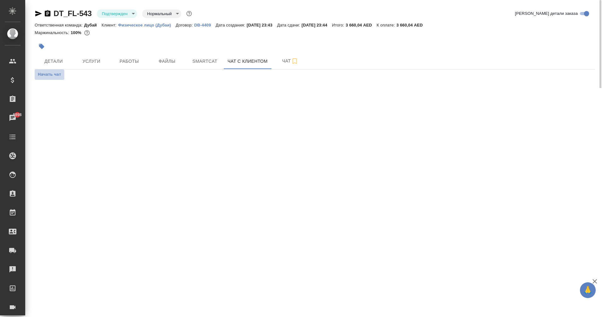
click at [54, 72] on span "Начать чат" at bounding box center [49, 74] width 23 height 7
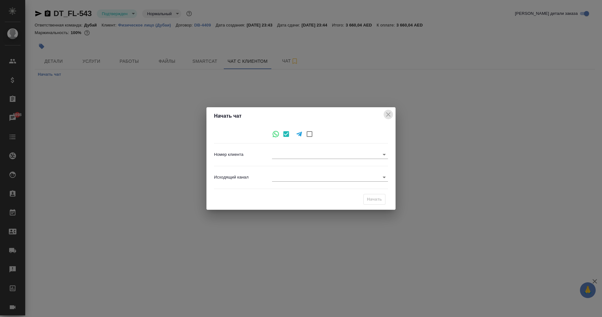
click at [392, 111] on icon "close" at bounding box center [389, 115] width 8 height 8
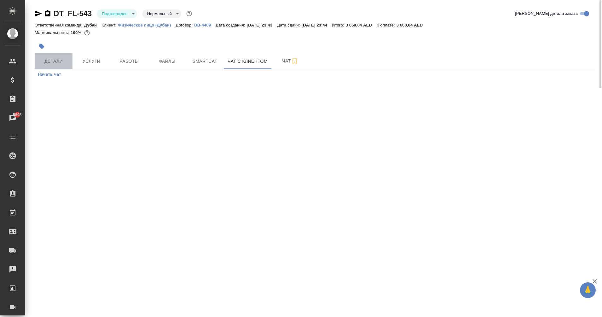
click at [49, 60] on span "Детали" at bounding box center [53, 61] width 30 height 8
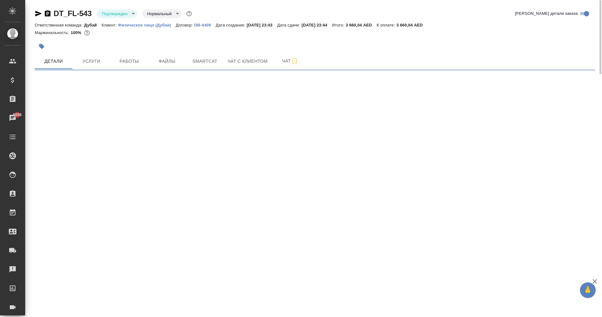
select select "RU"
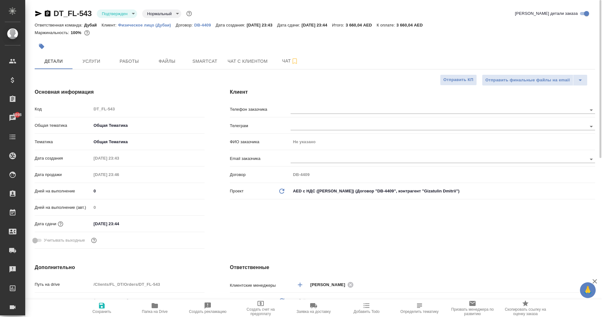
type textarea "x"
click at [45, 14] on icon "button" at bounding box center [48, 13] width 6 height 6
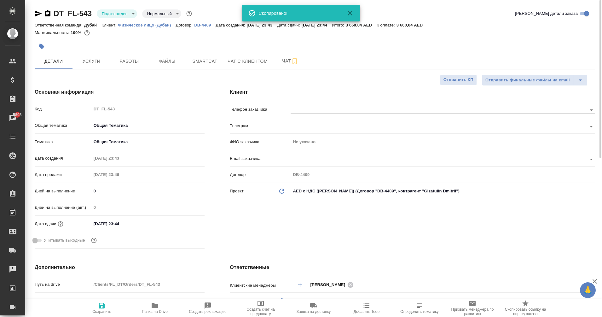
type textarea "x"
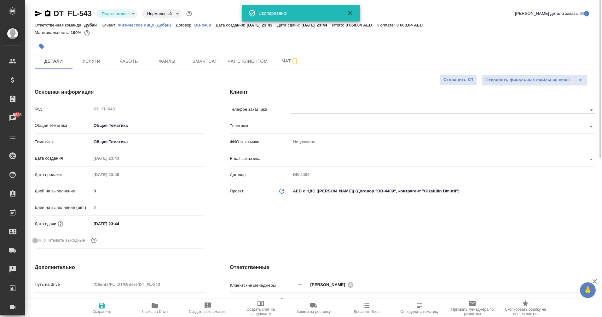
type textarea "x"
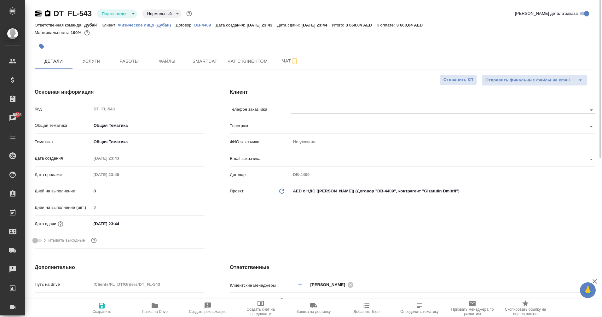
click at [39, 15] on icon "button" at bounding box center [38, 14] width 7 height 6
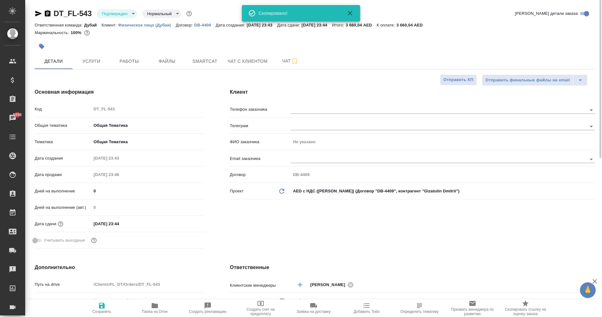
type textarea "x"
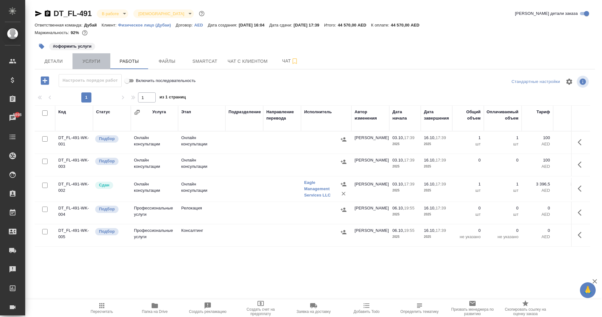
click at [102, 61] on span "Услуги" at bounding box center [91, 61] width 30 height 8
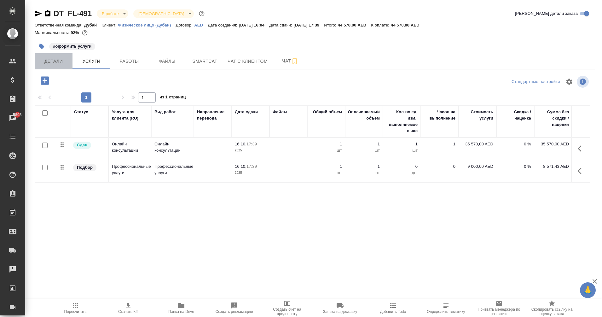
click at [57, 63] on span "Детали" at bounding box center [53, 61] width 30 height 8
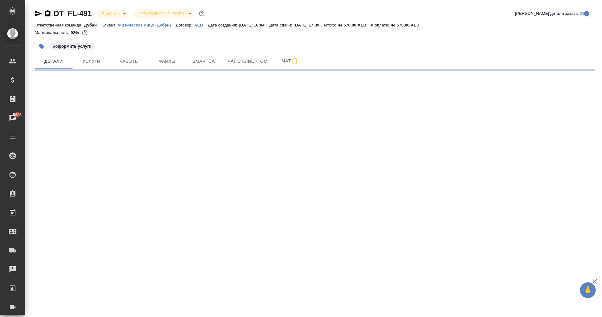
select select "RU"
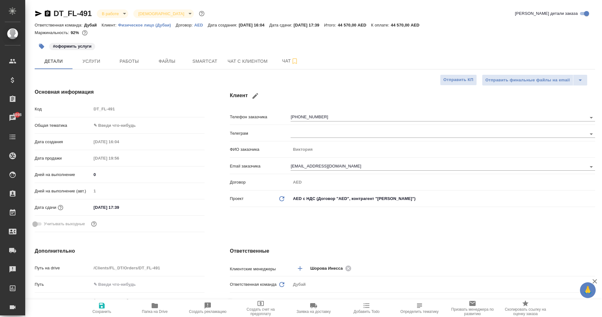
type textarea "x"
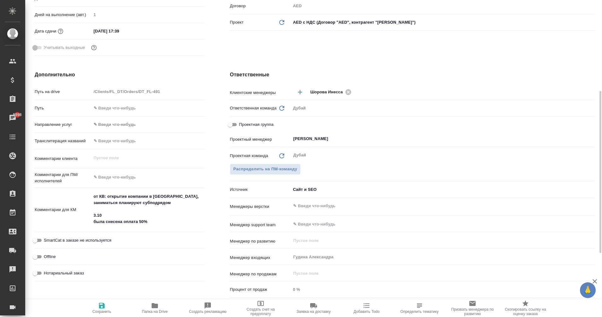
scroll to position [177, 0]
type textarea "x"
